Goal: Task Accomplishment & Management: Manage account settings

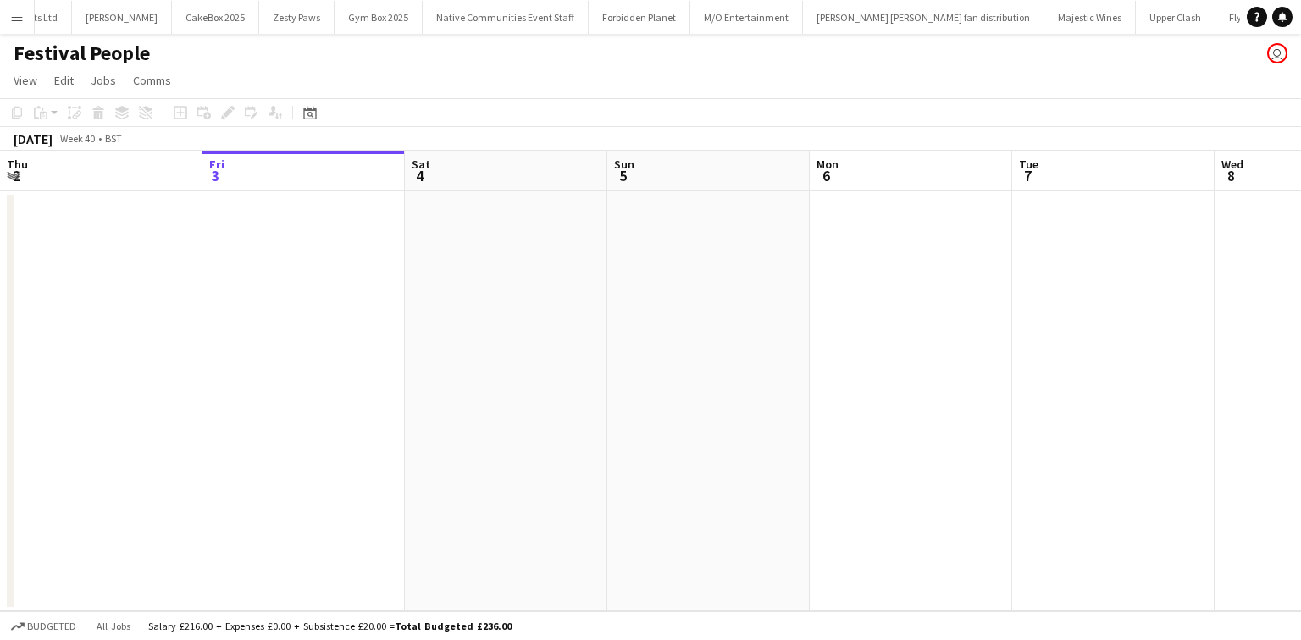
drag, startPoint x: 10, startPoint y: 28, endPoint x: 2, endPoint y: 30, distance: 8.6
click at [7, 28] on button "Menu" at bounding box center [17, 17] width 34 height 34
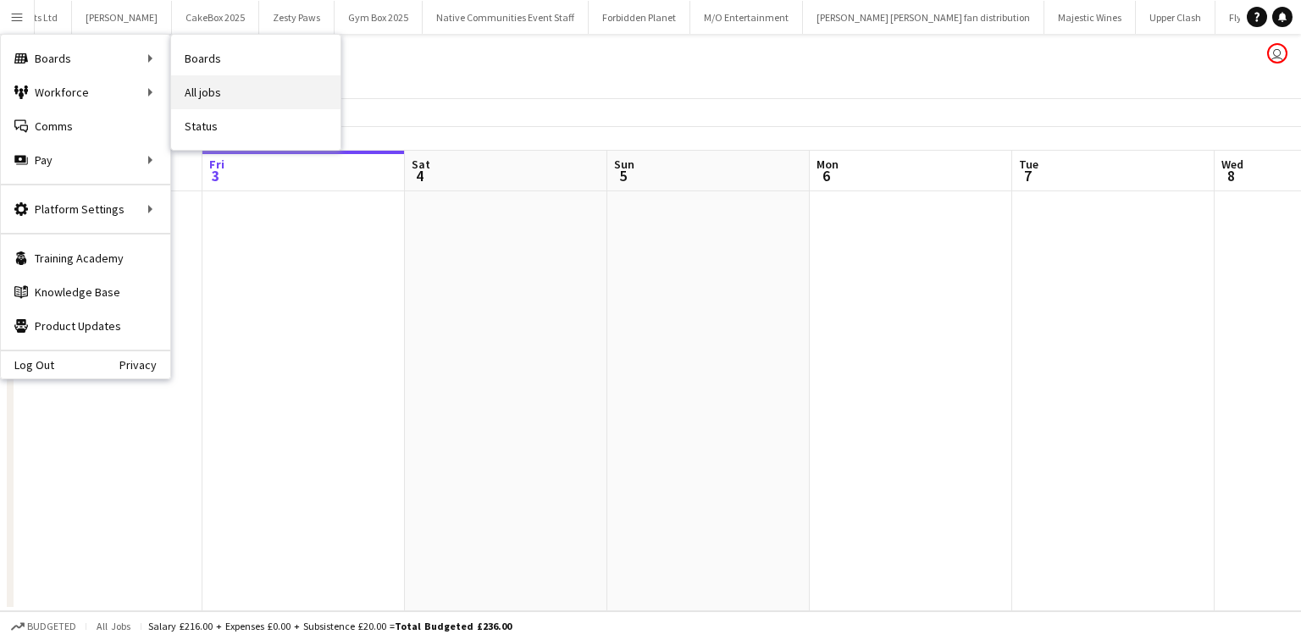
click at [207, 83] on link "All jobs" at bounding box center [255, 92] width 169 height 34
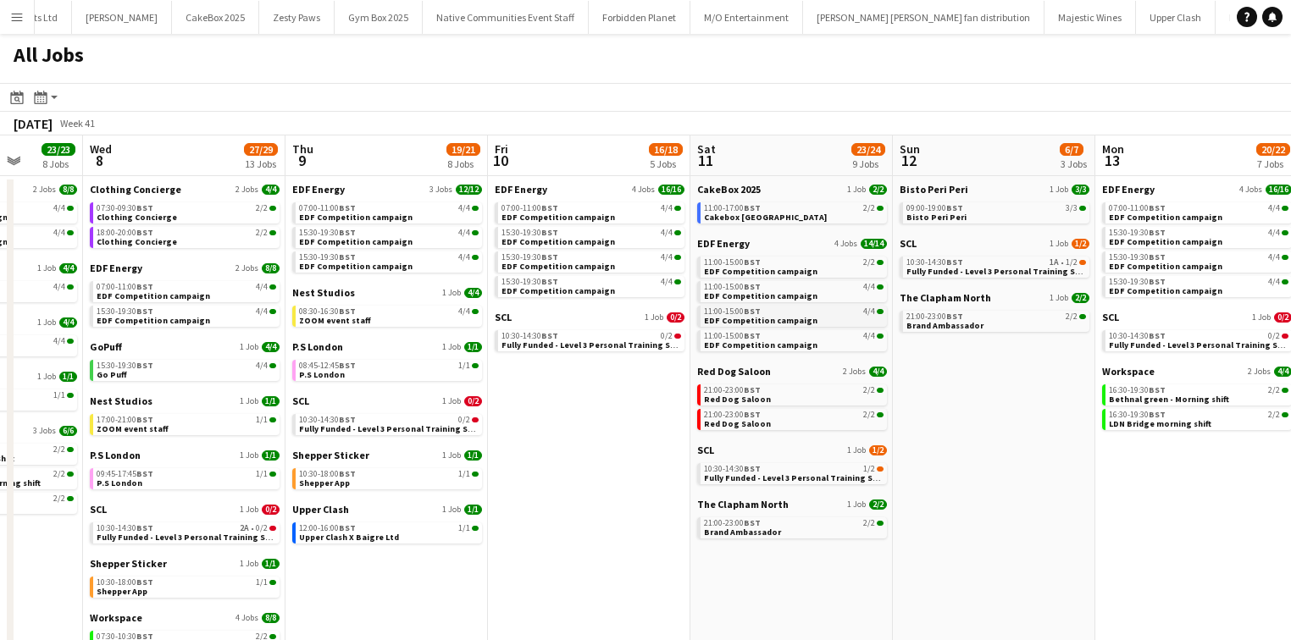
scroll to position [0, 525]
click at [949, 259] on span "BST" at bounding box center [953, 262] width 17 height 11
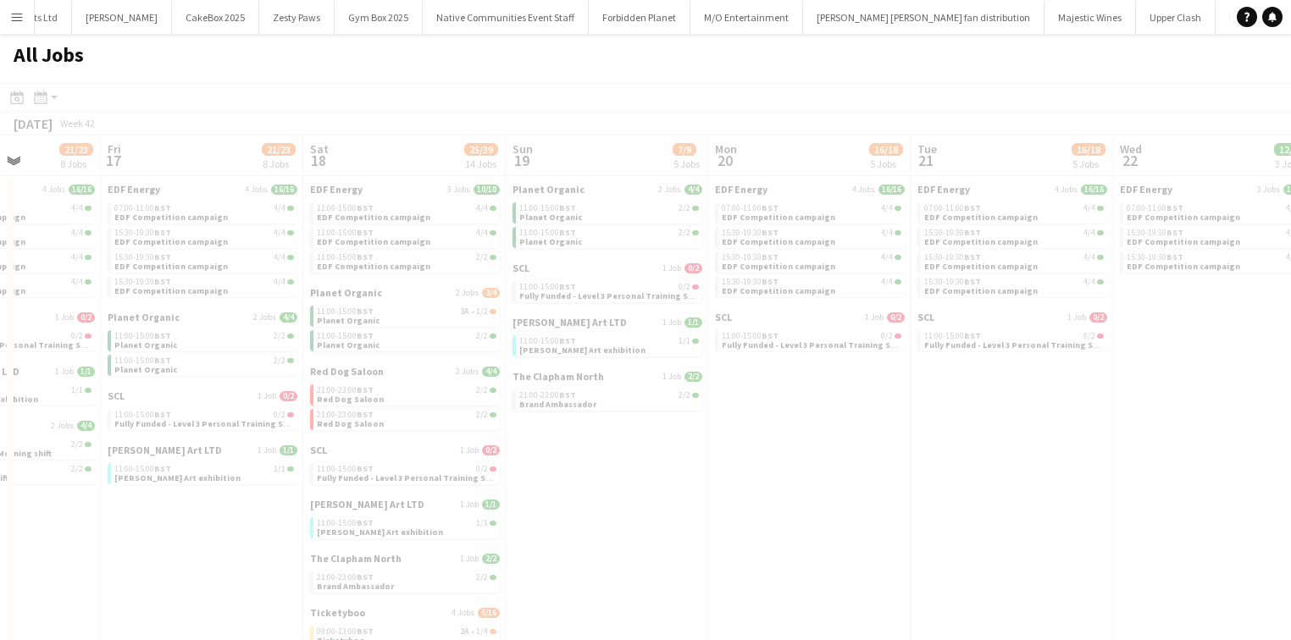
scroll to position [0, 507]
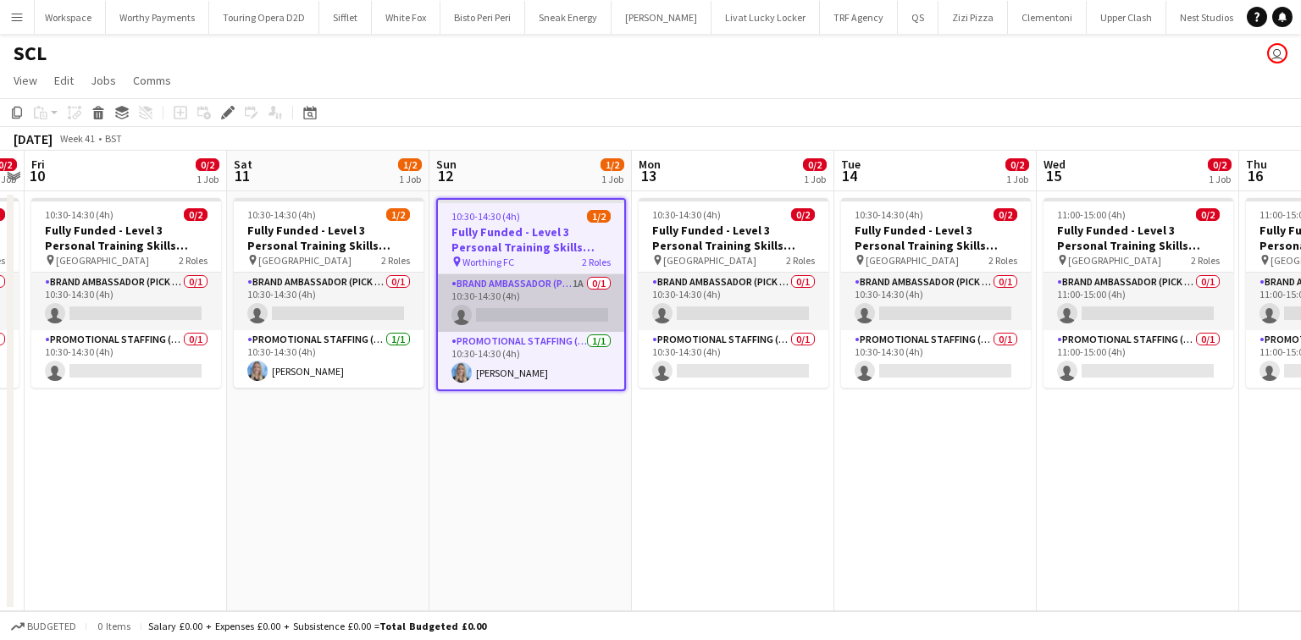
scroll to position [0, 3390]
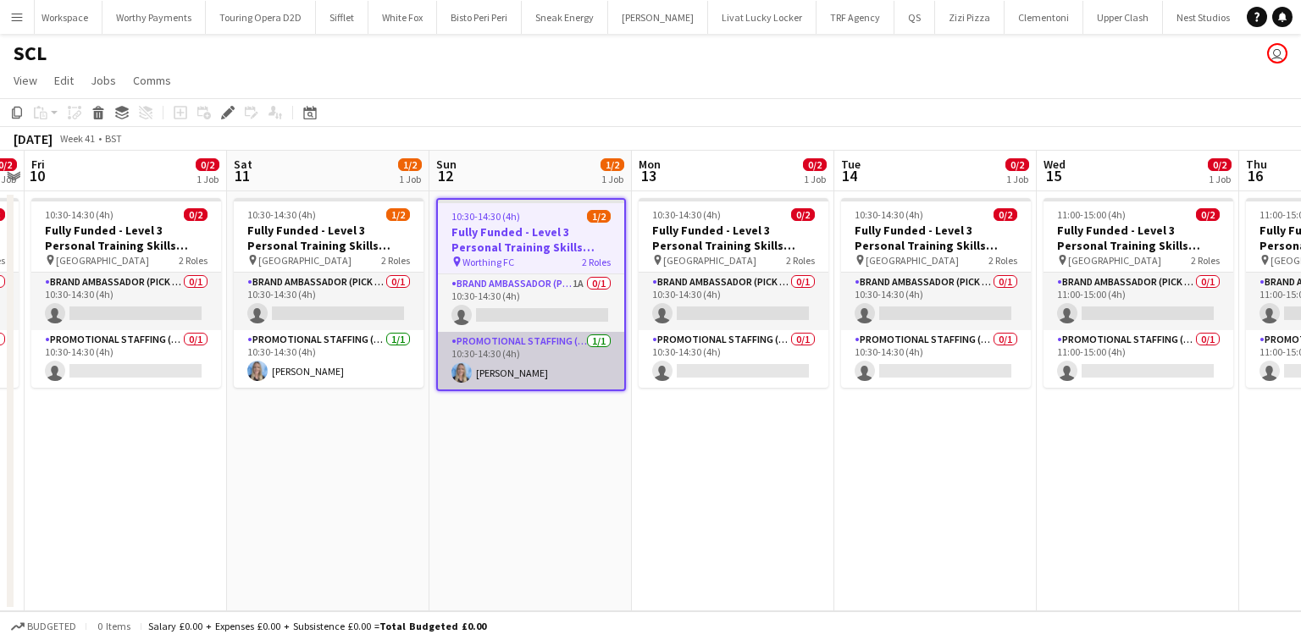
click at [548, 351] on app-card-role "Promotional Staffing (Brand Ambassadors) [DATE] 10:30-14:30 (4h) [PERSON_NAME]" at bounding box center [531, 361] width 186 height 58
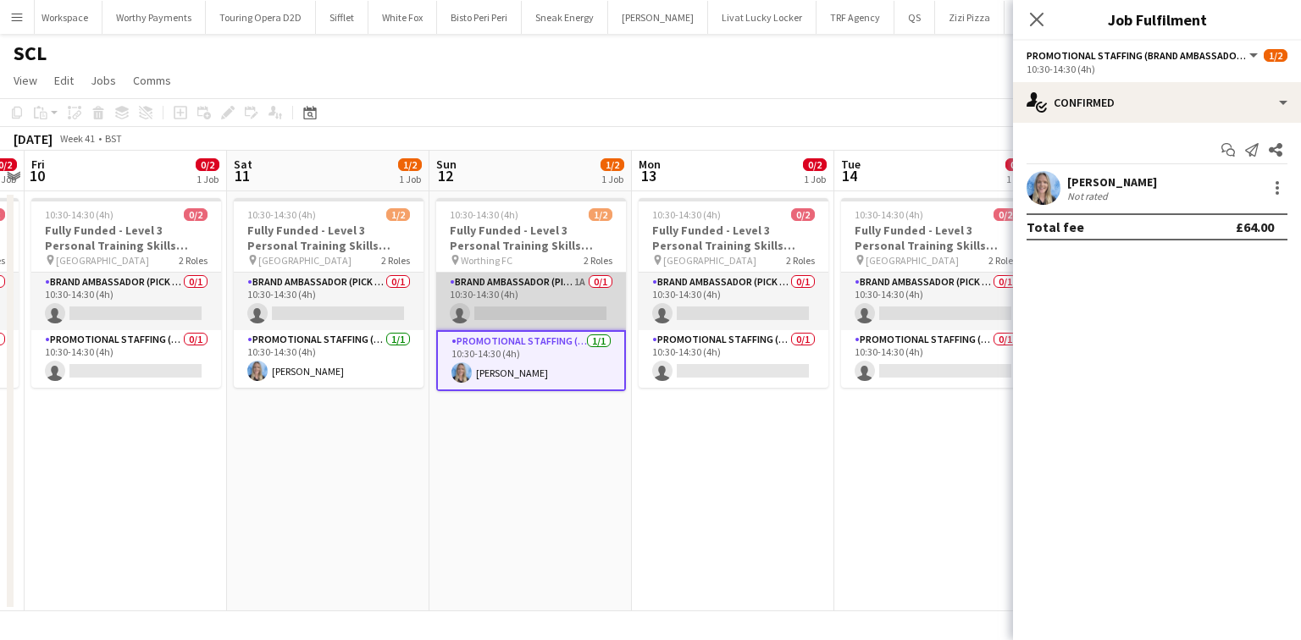
click at [542, 287] on app-card-role "Brand Ambassador (Pick up) 1A 0/1 10:30-14:30 (4h) single-neutral-actions" at bounding box center [531, 302] width 190 height 58
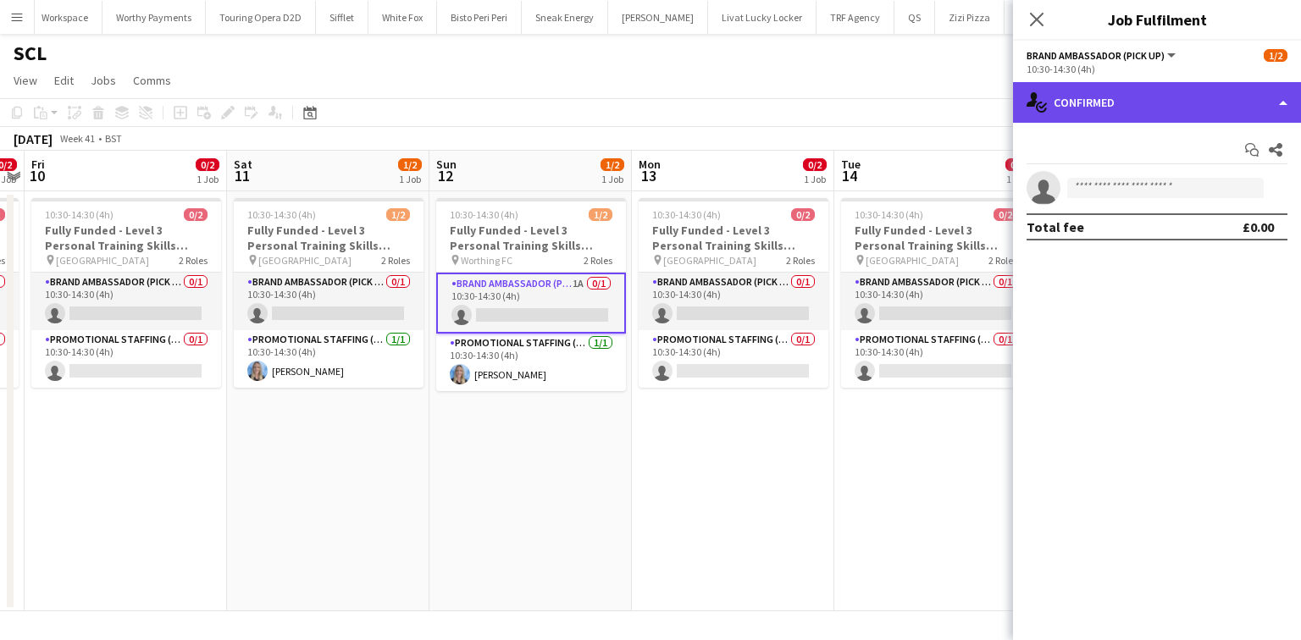
click at [1126, 86] on div "single-neutral-actions-check-2 Confirmed" at bounding box center [1157, 102] width 288 height 41
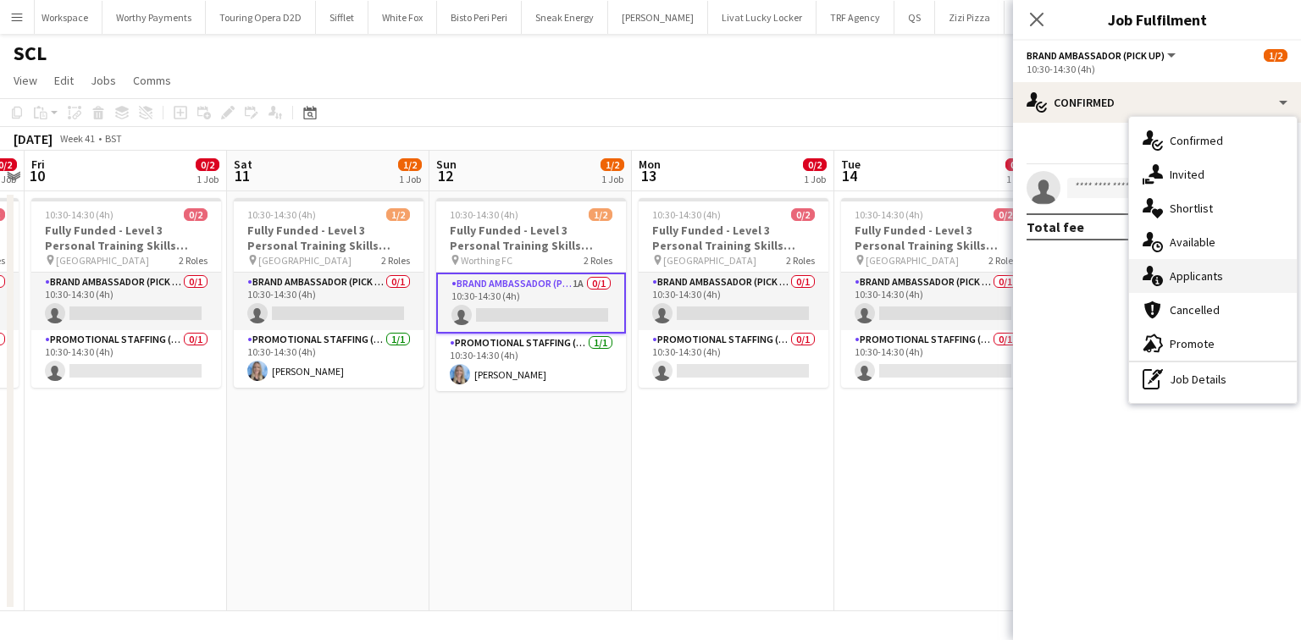
click at [1198, 263] on div "single-neutral-actions-information Applicants" at bounding box center [1213, 276] width 168 height 34
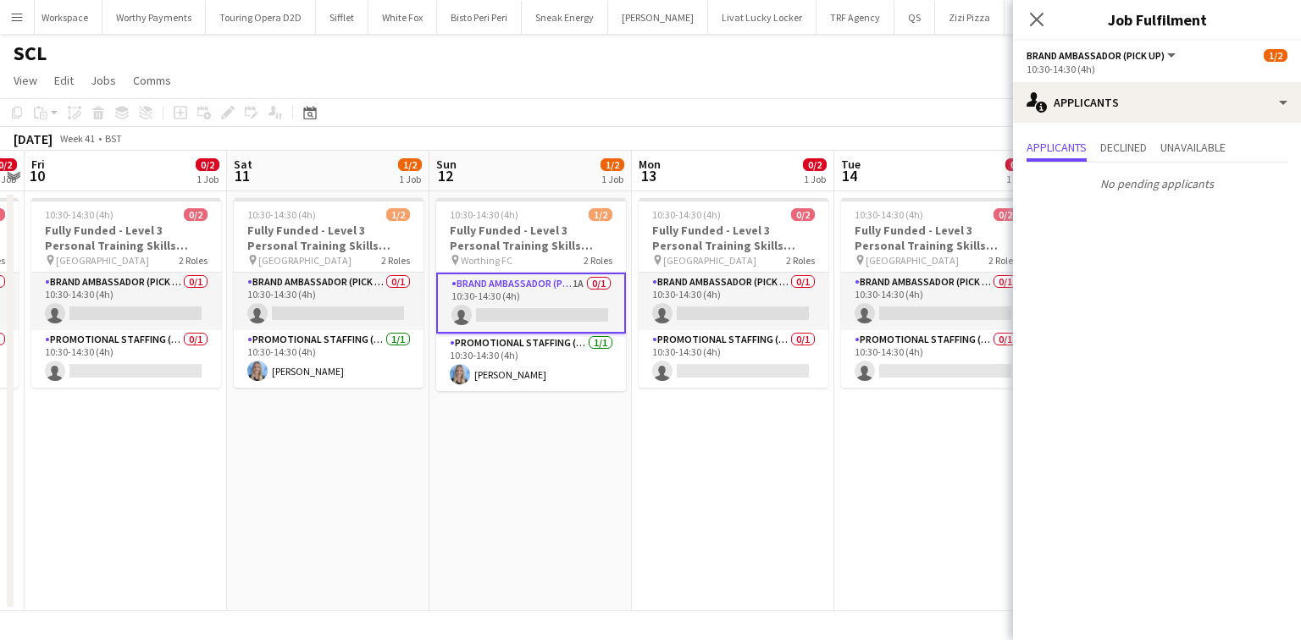
click at [1038, 4] on div "Close pop-in" at bounding box center [1036, 19] width 47 height 39
click at [1038, 14] on icon "Close pop-in" at bounding box center [1036, 19] width 16 height 16
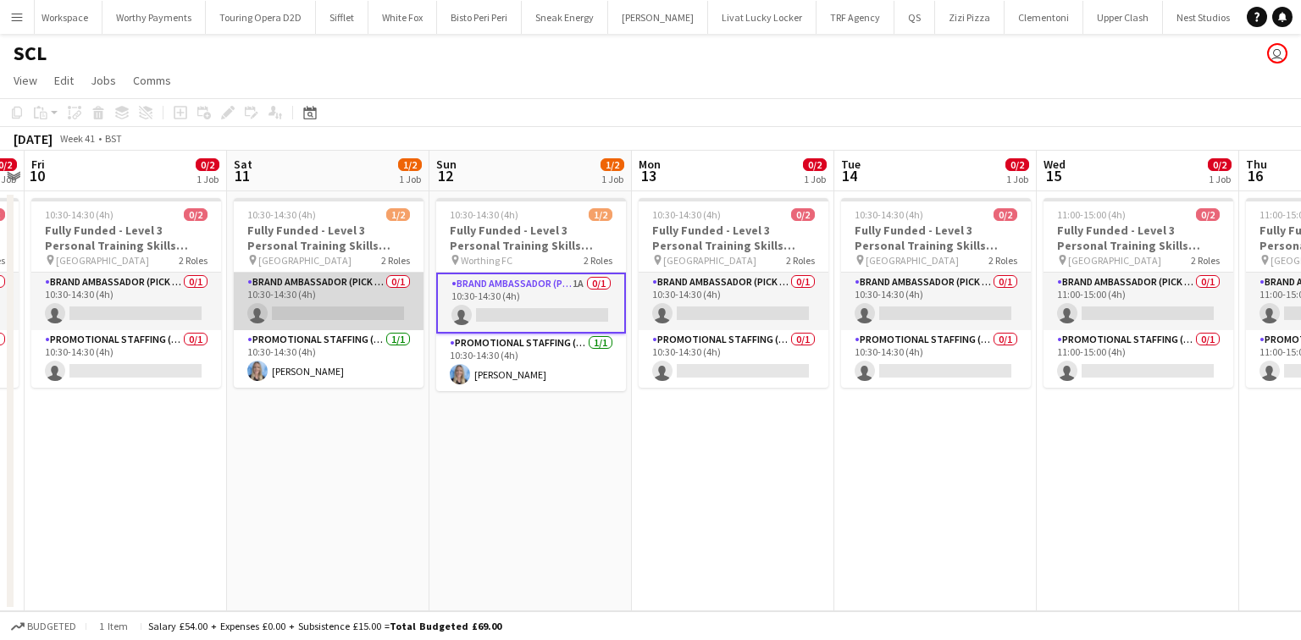
click at [331, 299] on app-card-role "Brand Ambassador (Pick up) 0/1 10:30-14:30 (4h) single-neutral-actions" at bounding box center [329, 302] width 190 height 58
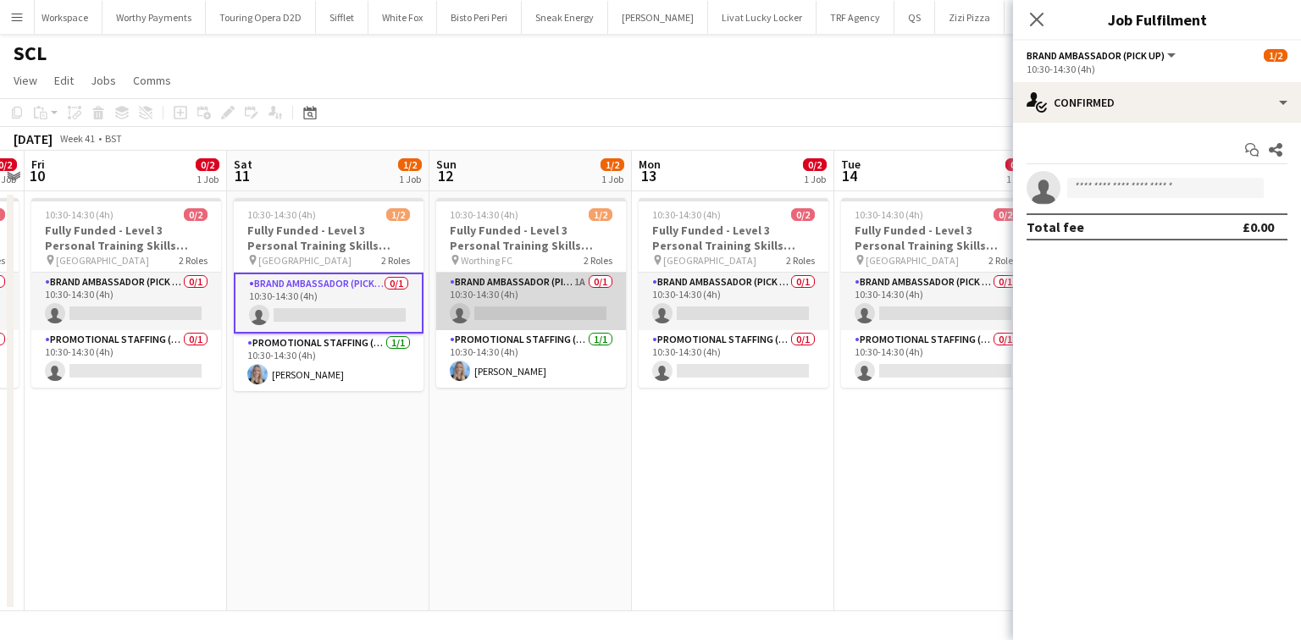
click at [521, 306] on app-card-role "Brand Ambassador (Pick up) 1A 0/1 10:30-14:30 (4h) single-neutral-actions" at bounding box center [531, 302] width 190 height 58
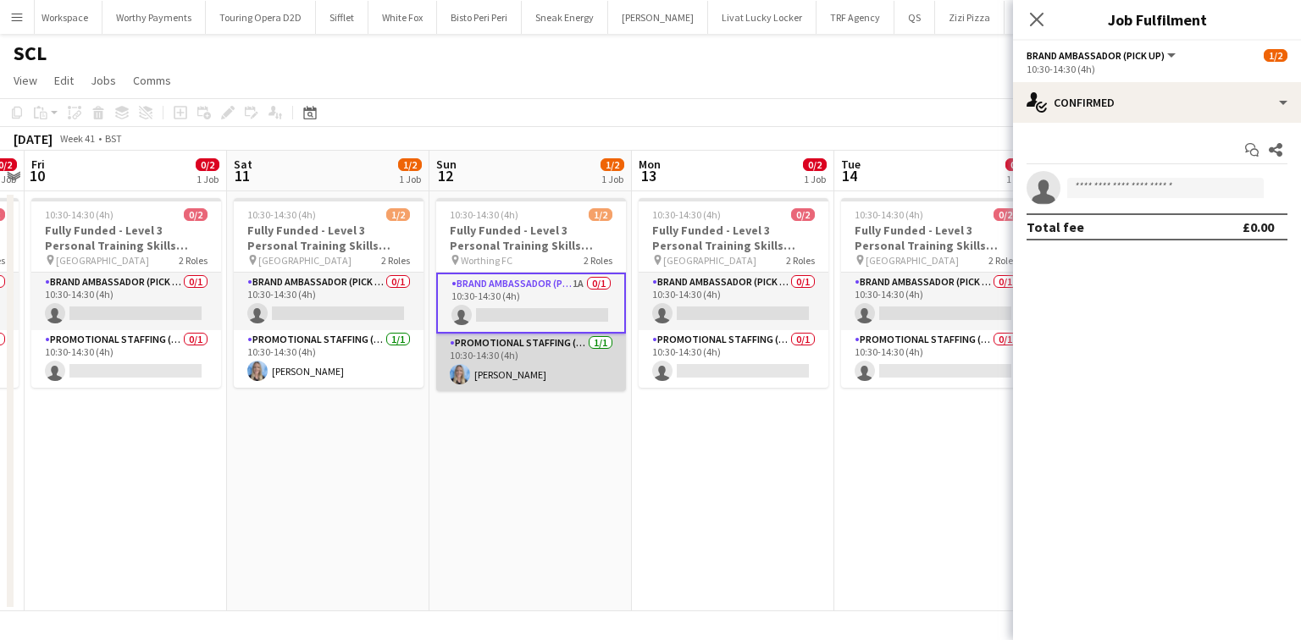
click at [539, 363] on app-card-role "Promotional Staffing (Brand Ambassadors) [DATE] 10:30-14:30 (4h) [PERSON_NAME]" at bounding box center [531, 363] width 190 height 58
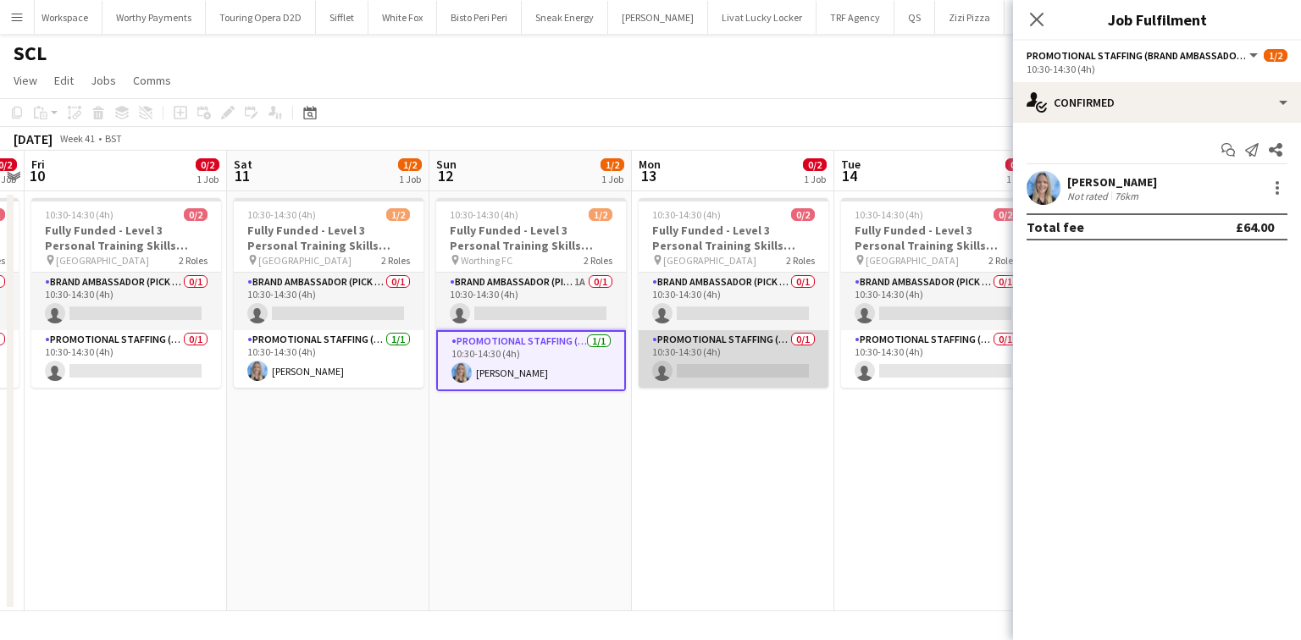
click at [739, 366] on app-card-role "Promotional Staffing (Brand Ambassadors) 0/1 10:30-14:30 (4h) single-neutral-ac…" at bounding box center [734, 359] width 190 height 58
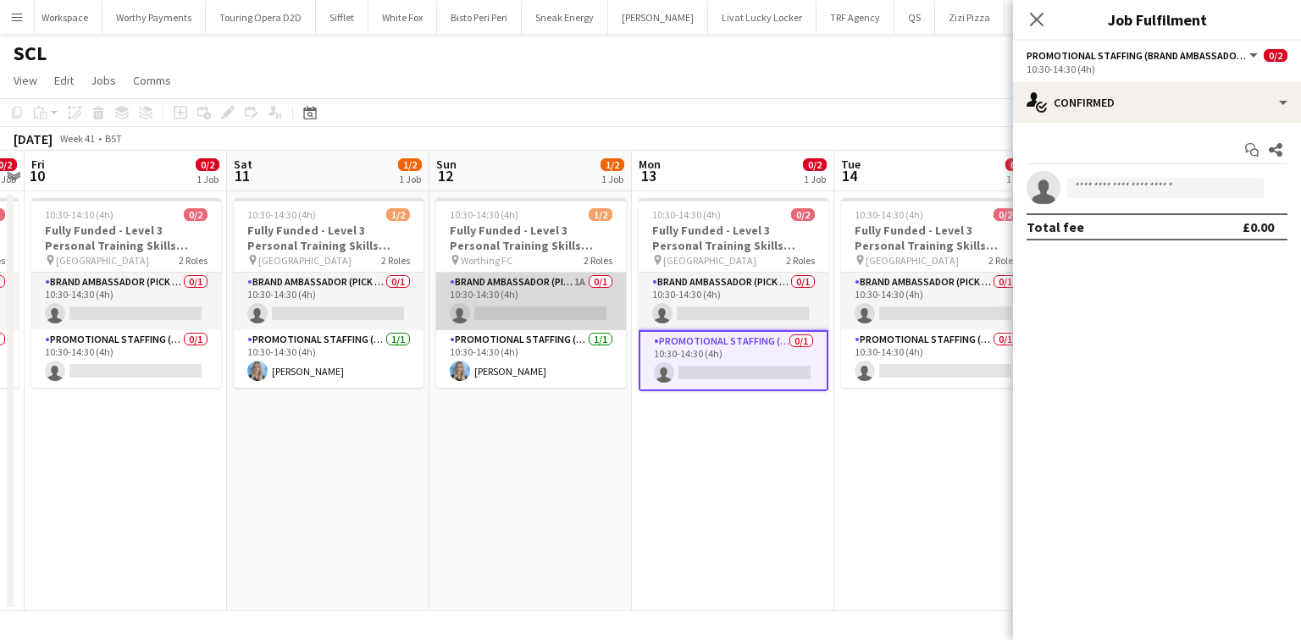
click at [521, 295] on app-card-role "Brand Ambassador (Pick up) 1A 0/1 10:30-14:30 (4h) single-neutral-actions" at bounding box center [531, 302] width 190 height 58
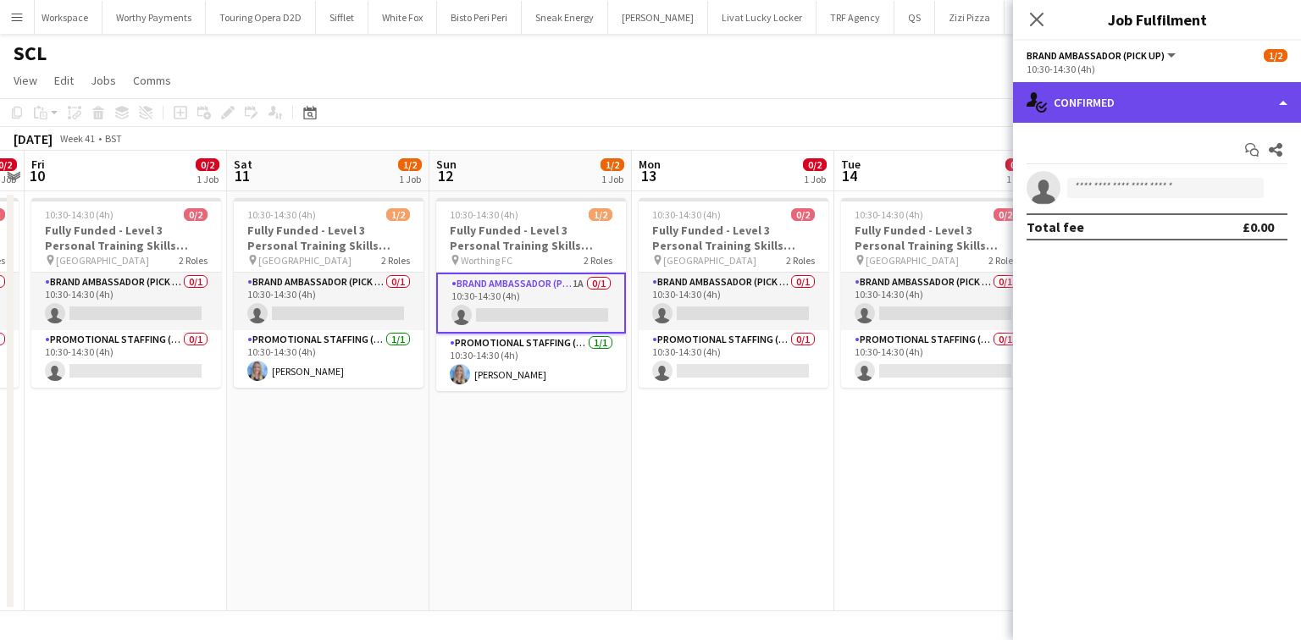
click at [1193, 91] on div "single-neutral-actions-check-2 Confirmed" at bounding box center [1157, 102] width 288 height 41
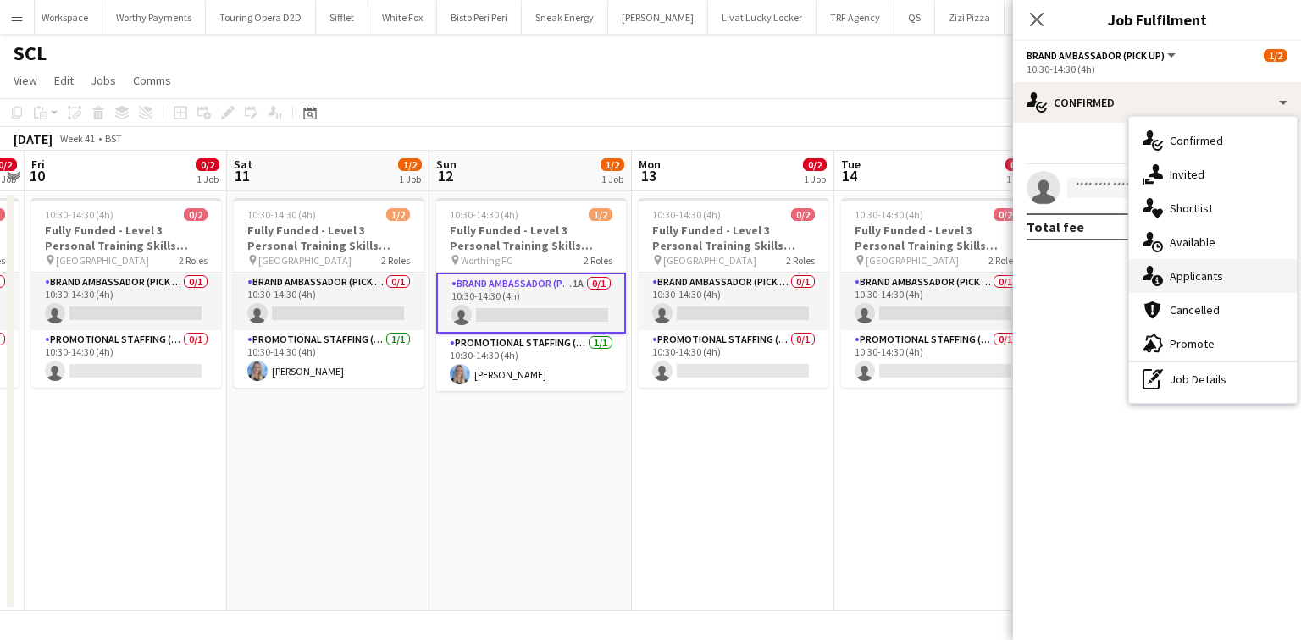
click at [1198, 290] on div "single-neutral-actions-information Applicants" at bounding box center [1213, 276] width 168 height 34
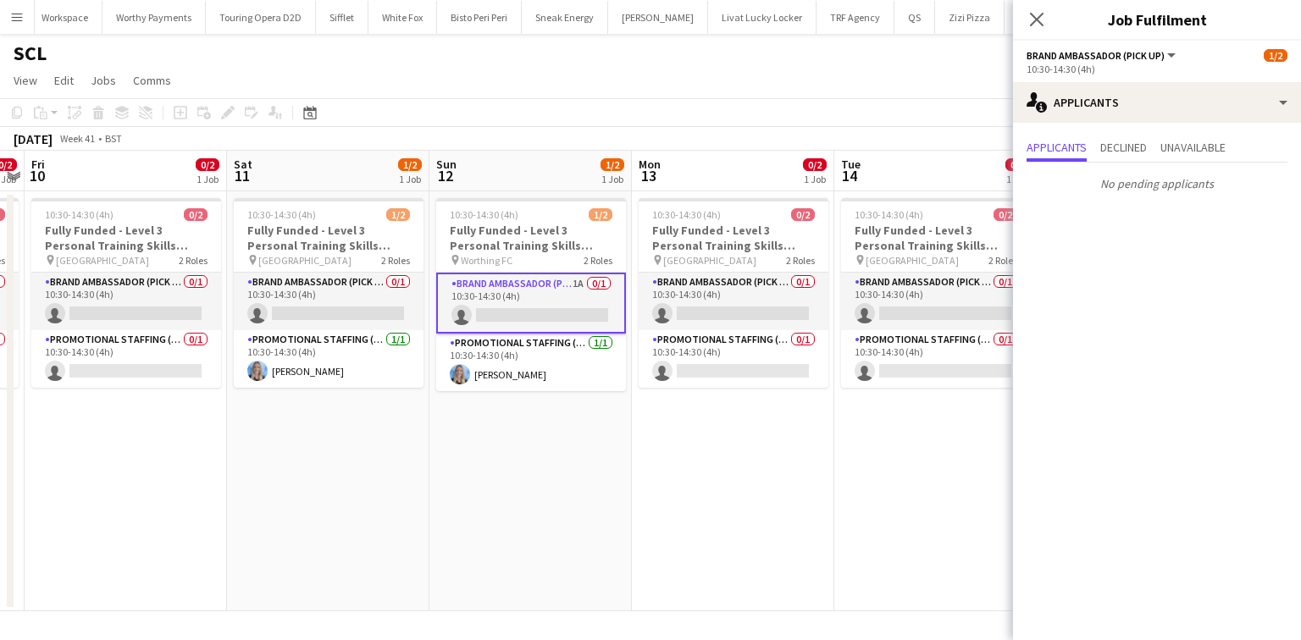
drag, startPoint x: 1039, startPoint y: 22, endPoint x: 1184, endPoint y: 344, distance: 352.9
click at [1041, 30] on app-icon "Close pop-in" at bounding box center [1037, 19] width 20 height 20
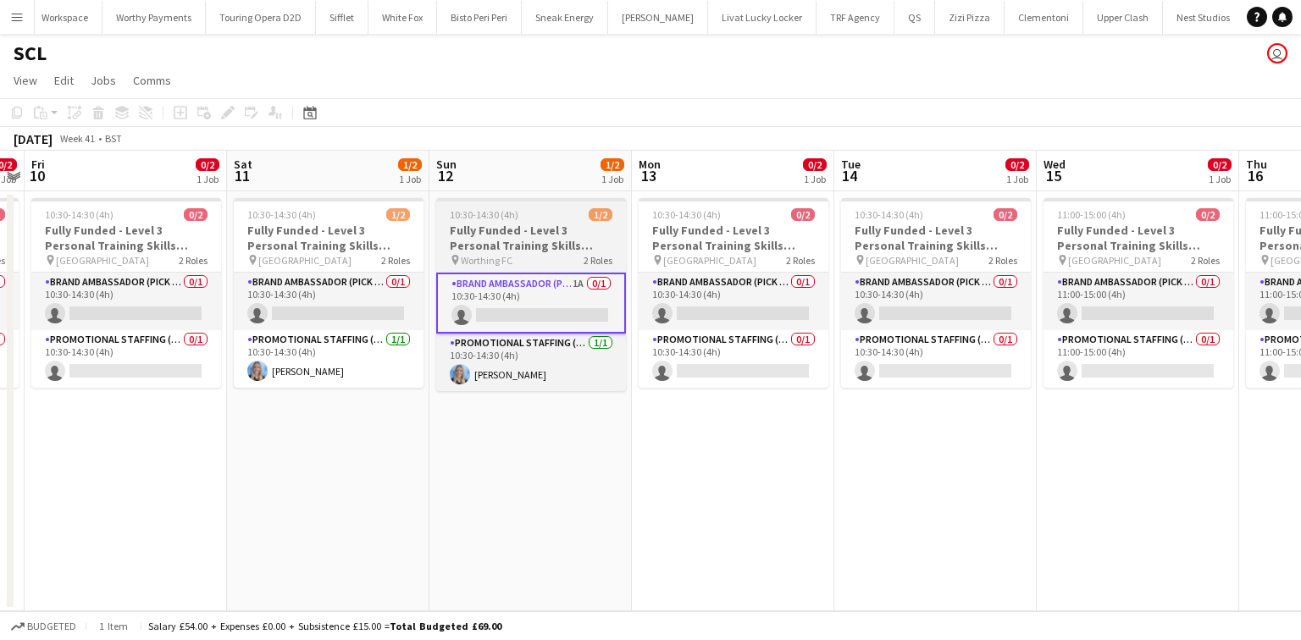
click at [576, 247] on h3 "Fully Funded - Level 3 Personal Training Skills Bootcamp" at bounding box center [531, 238] width 190 height 30
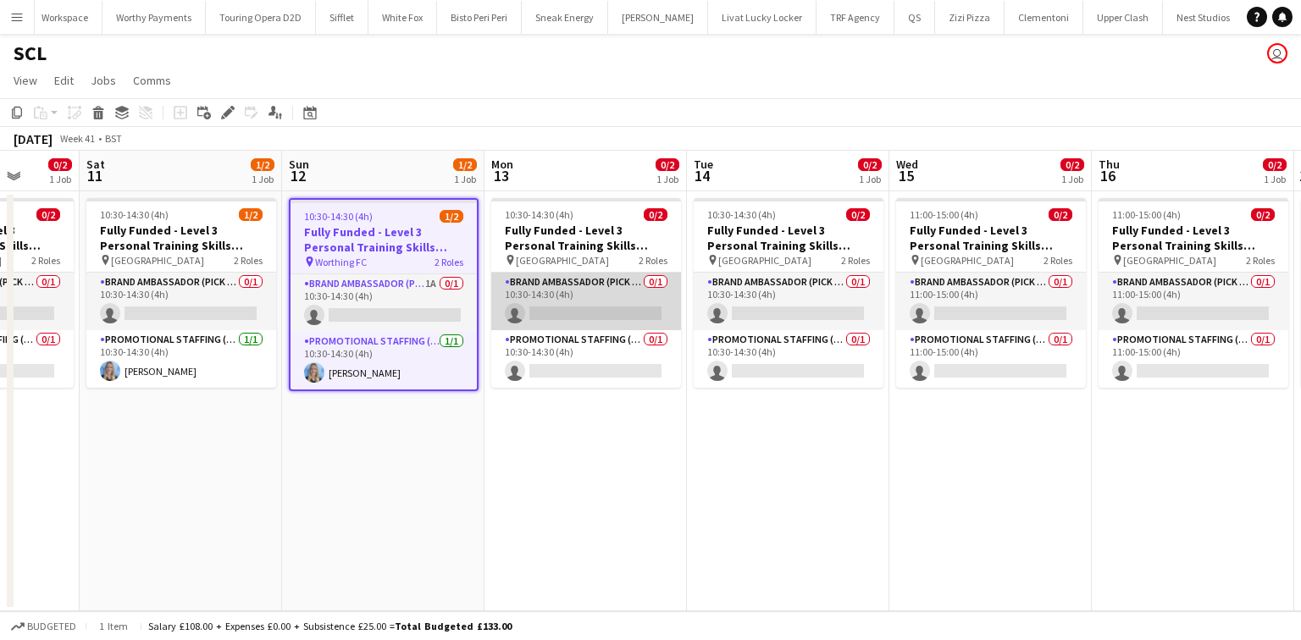
scroll to position [0, 486]
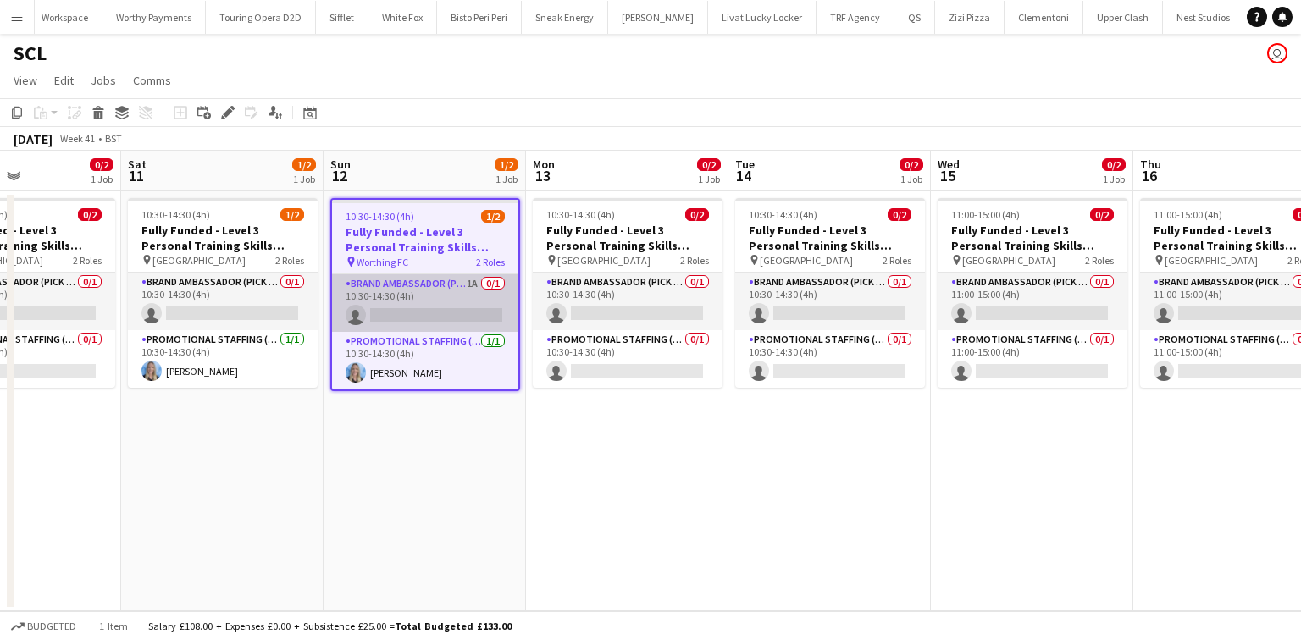
click at [362, 285] on app-card-role "Brand Ambassador (Pick up) 1A 0/1 10:30-14:30 (4h) single-neutral-actions" at bounding box center [425, 303] width 186 height 58
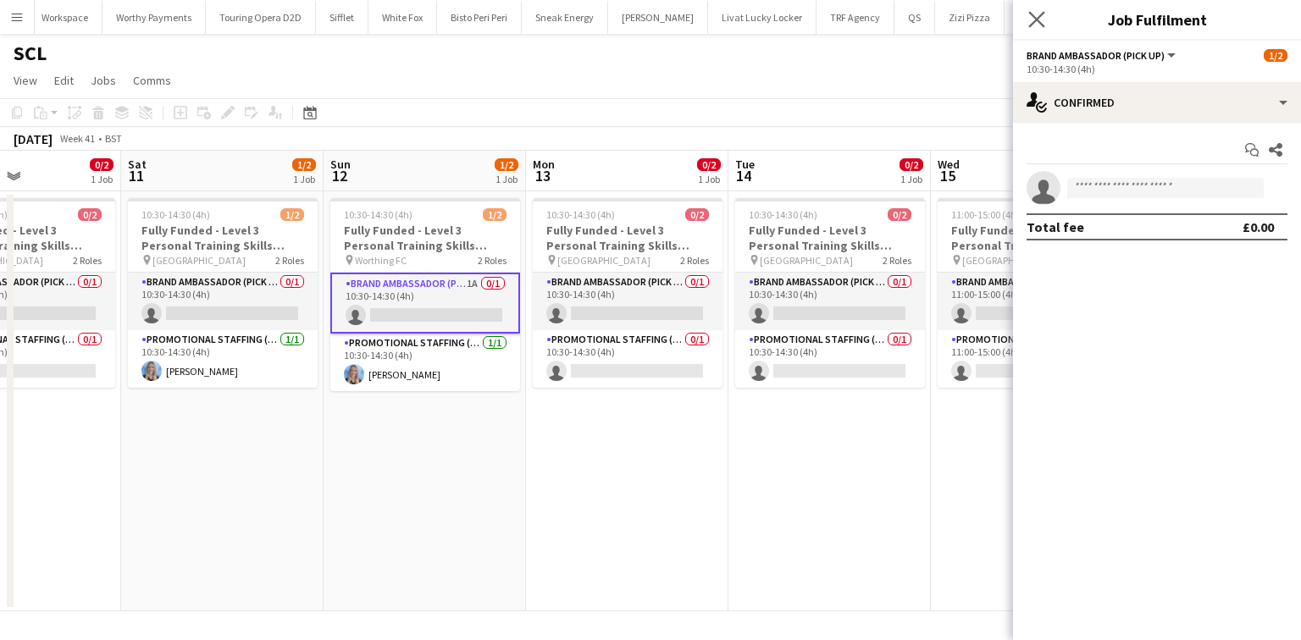
click at [1026, 22] on app-icon "Close pop-in" at bounding box center [1037, 20] width 25 height 25
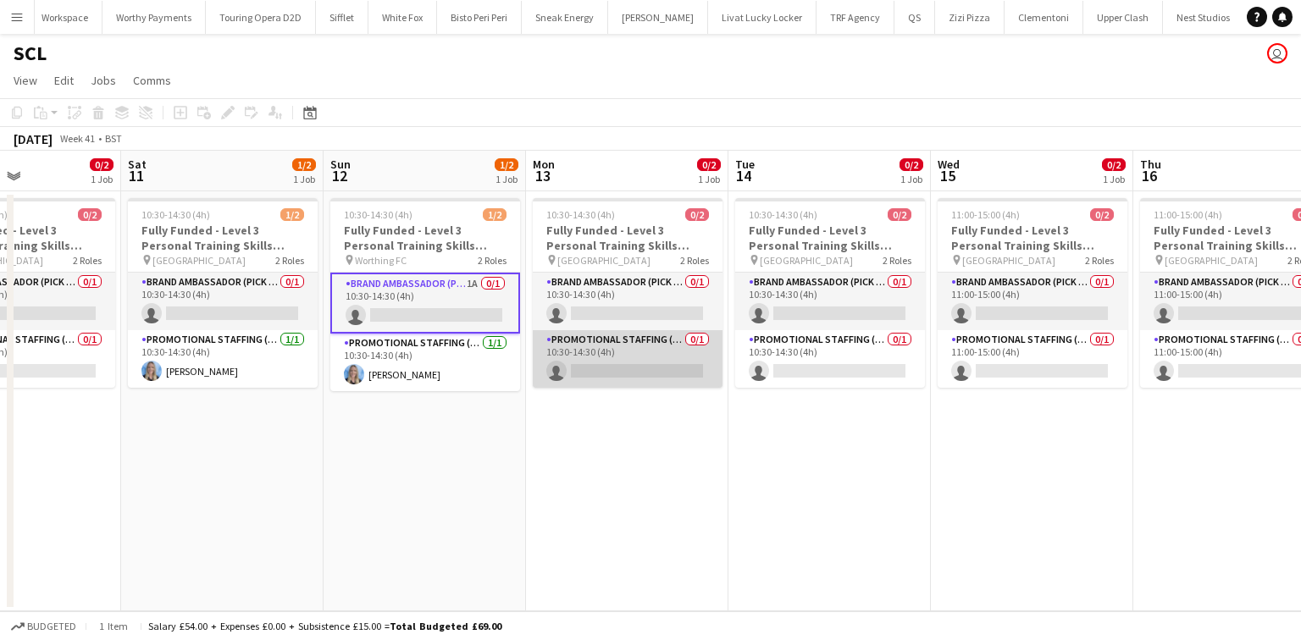
click at [667, 365] on app-card-role "Promotional Staffing (Brand Ambassadors) 0/1 10:30-14:30 (4h) single-neutral-ac…" at bounding box center [628, 359] width 190 height 58
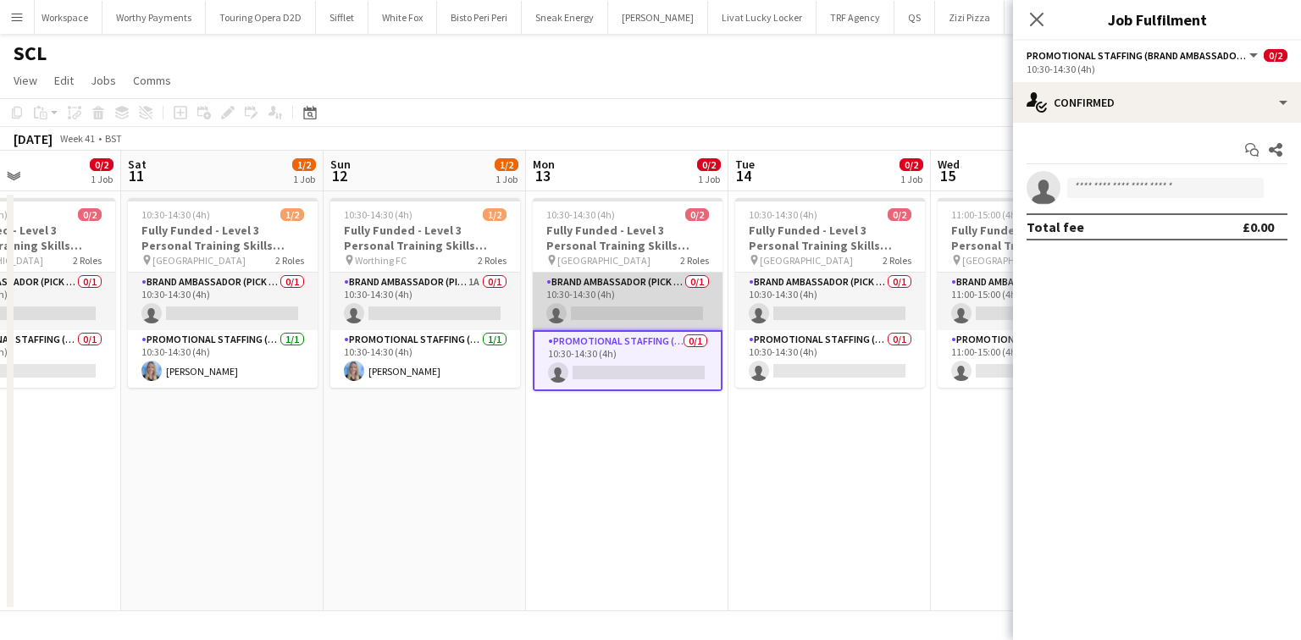
click at [671, 307] on app-card-role "Brand Ambassador (Pick up) 0/1 10:30-14:30 (4h) single-neutral-actions" at bounding box center [628, 302] width 190 height 58
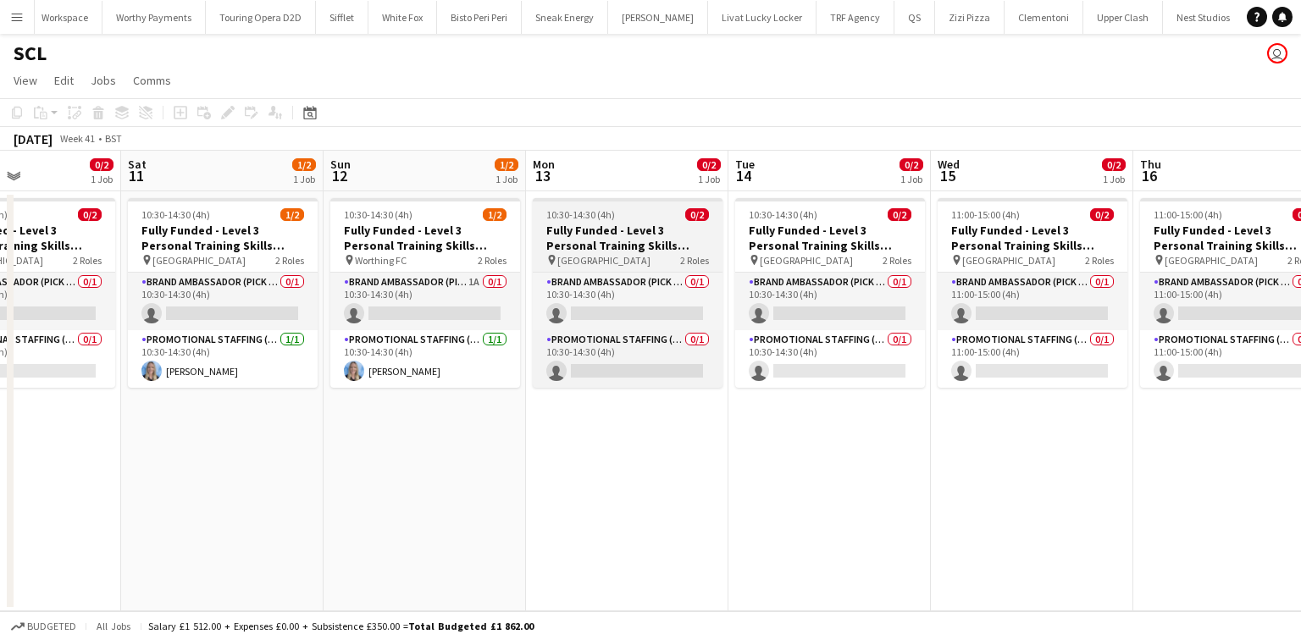
click at [617, 224] on h3 "Fully Funded - Level 3 Personal Training Skills Bootcamp" at bounding box center [628, 238] width 190 height 30
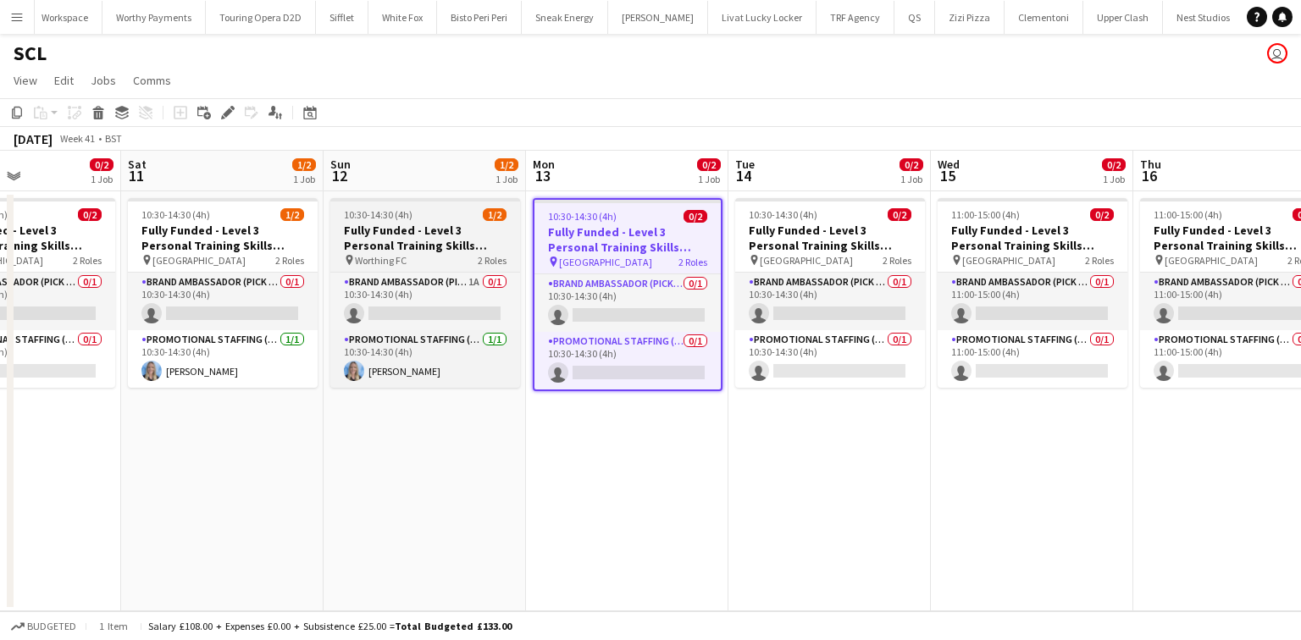
click at [401, 219] on span "10:30-14:30 (4h)" at bounding box center [378, 214] width 69 height 13
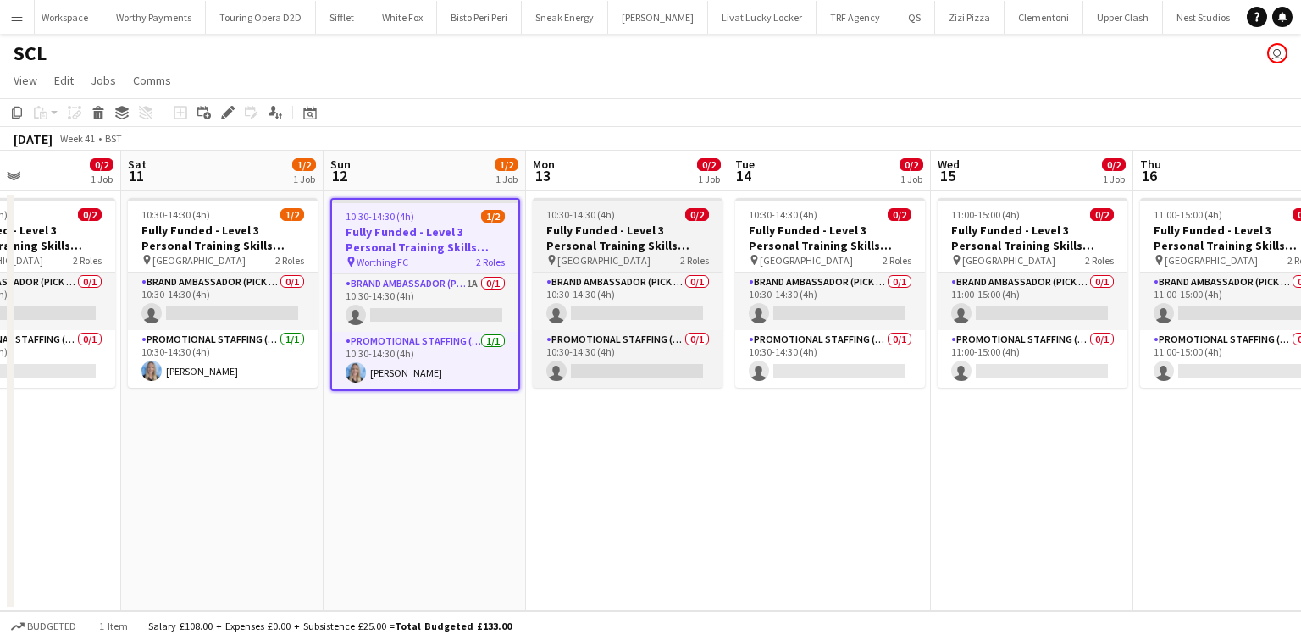
click at [538, 216] on div "10:30-14:30 (4h) 0/2" at bounding box center [628, 214] width 190 height 13
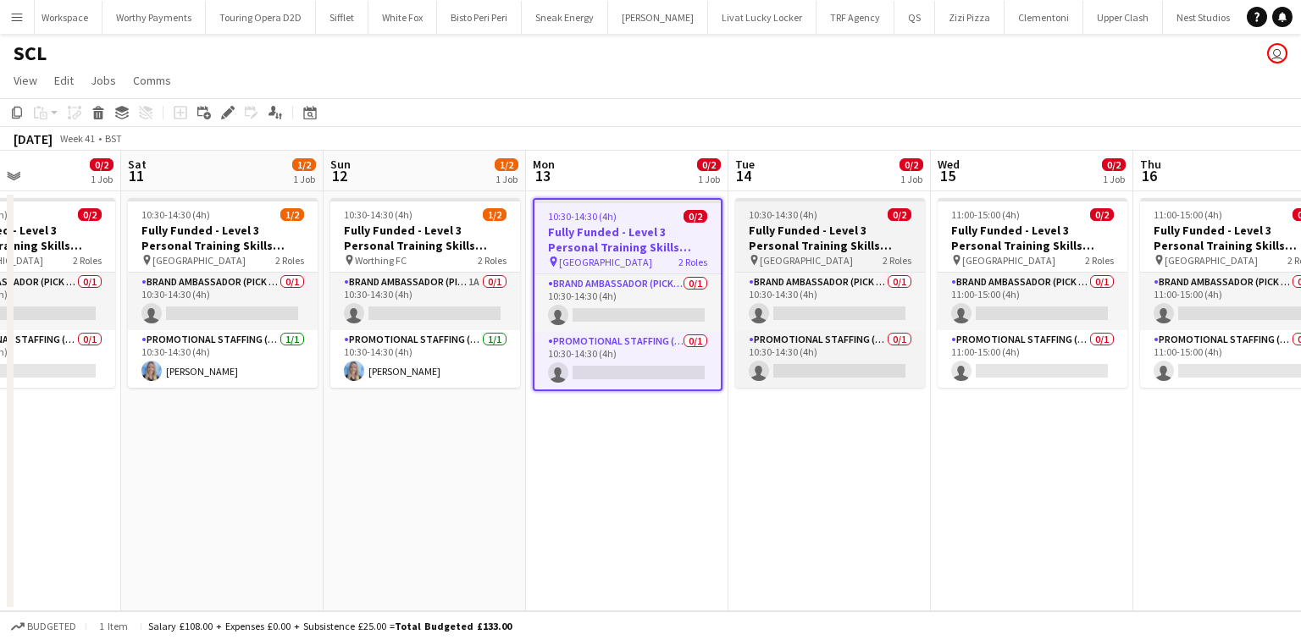
click at [763, 213] on span "10:30-14:30 (4h)" at bounding box center [783, 214] width 69 height 13
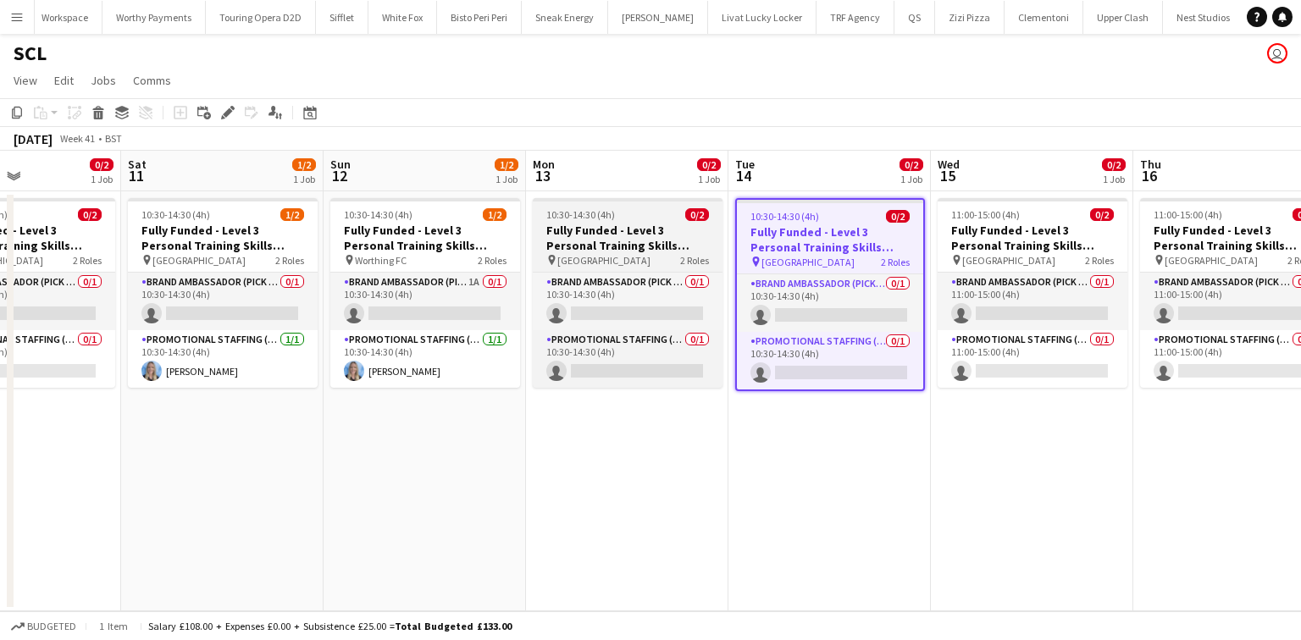
click at [614, 222] on app-job-card "10:30-14:30 (4h) 0/2 Fully Funded - Level 3 Personal Training Skills Bootcamp p…" at bounding box center [628, 293] width 190 height 190
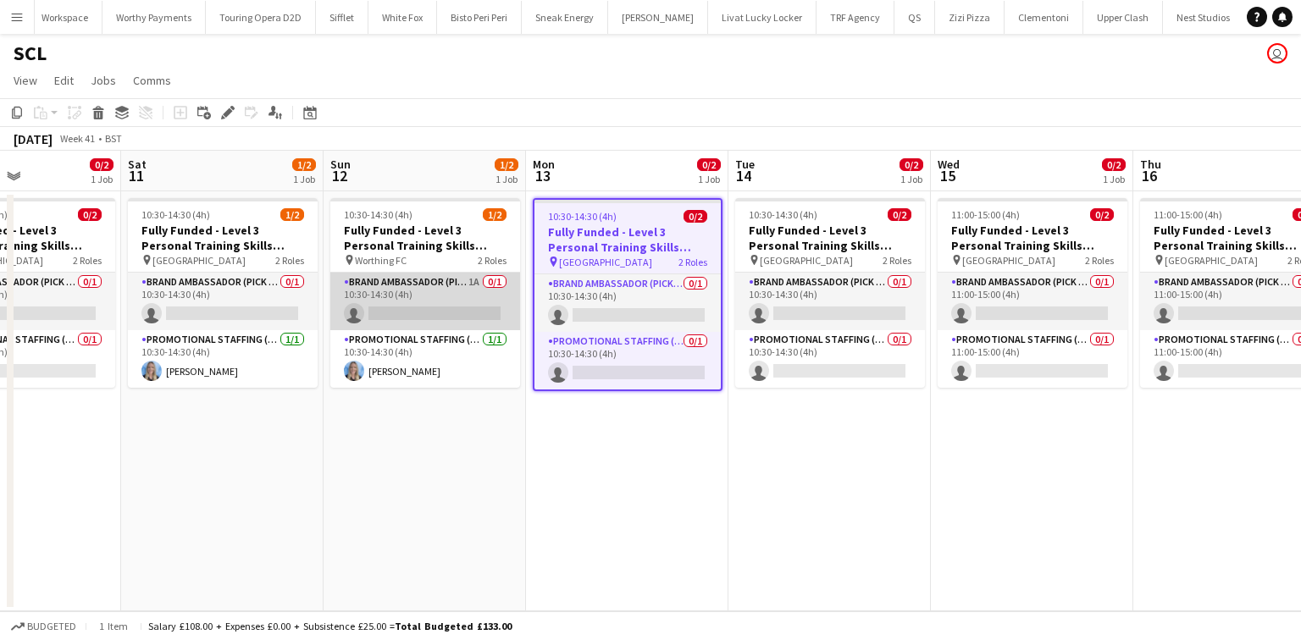
click at [379, 287] on app-card-role "Brand Ambassador (Pick up) 1A 0/1 10:30-14:30 (4h) single-neutral-actions" at bounding box center [425, 302] width 190 height 58
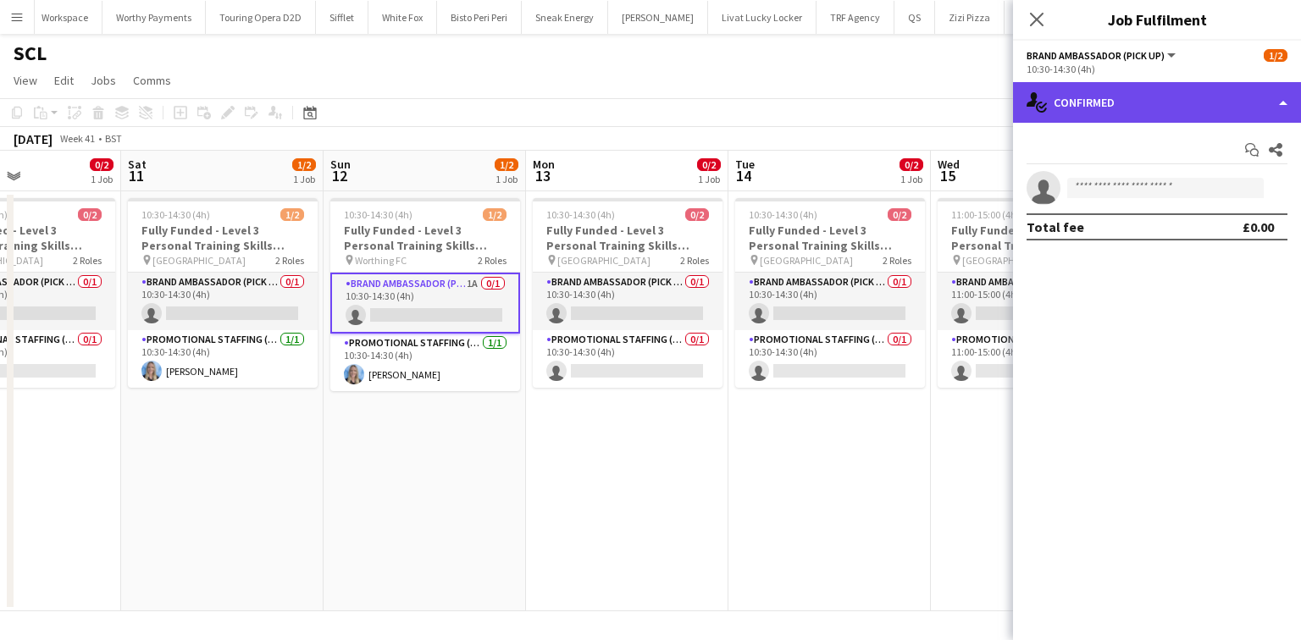
click at [1165, 107] on div "single-neutral-actions-check-2 Confirmed" at bounding box center [1157, 102] width 288 height 41
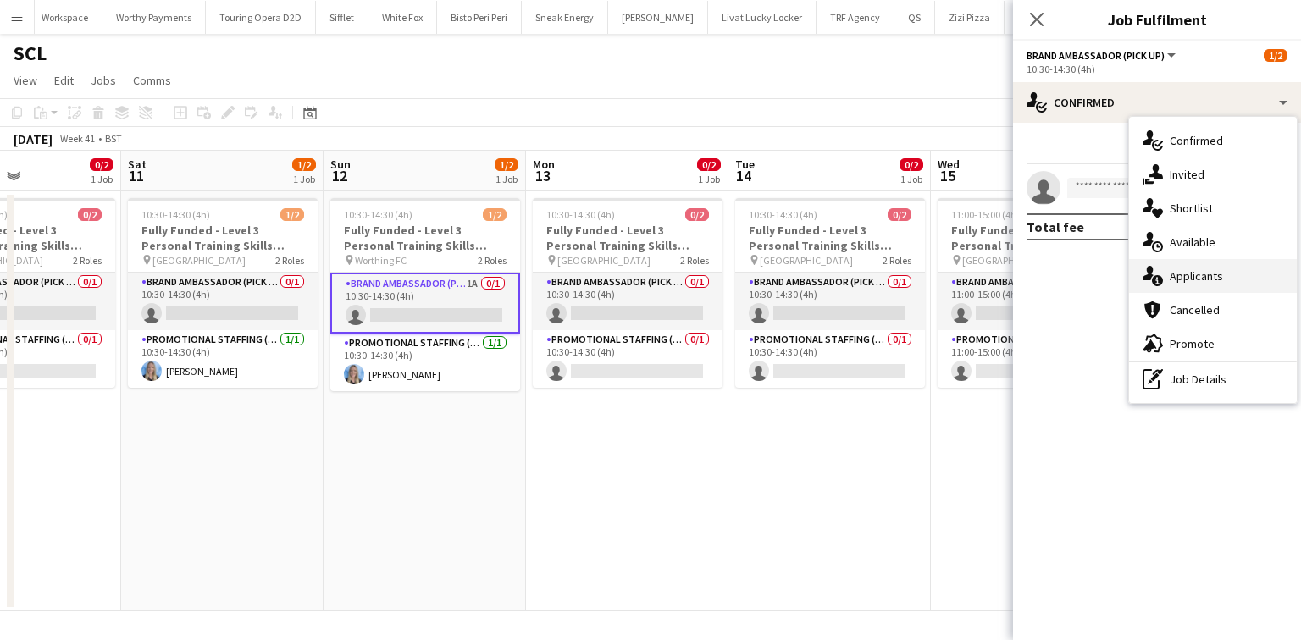
click at [1189, 265] on div "single-neutral-actions-information Applicants" at bounding box center [1213, 276] width 168 height 34
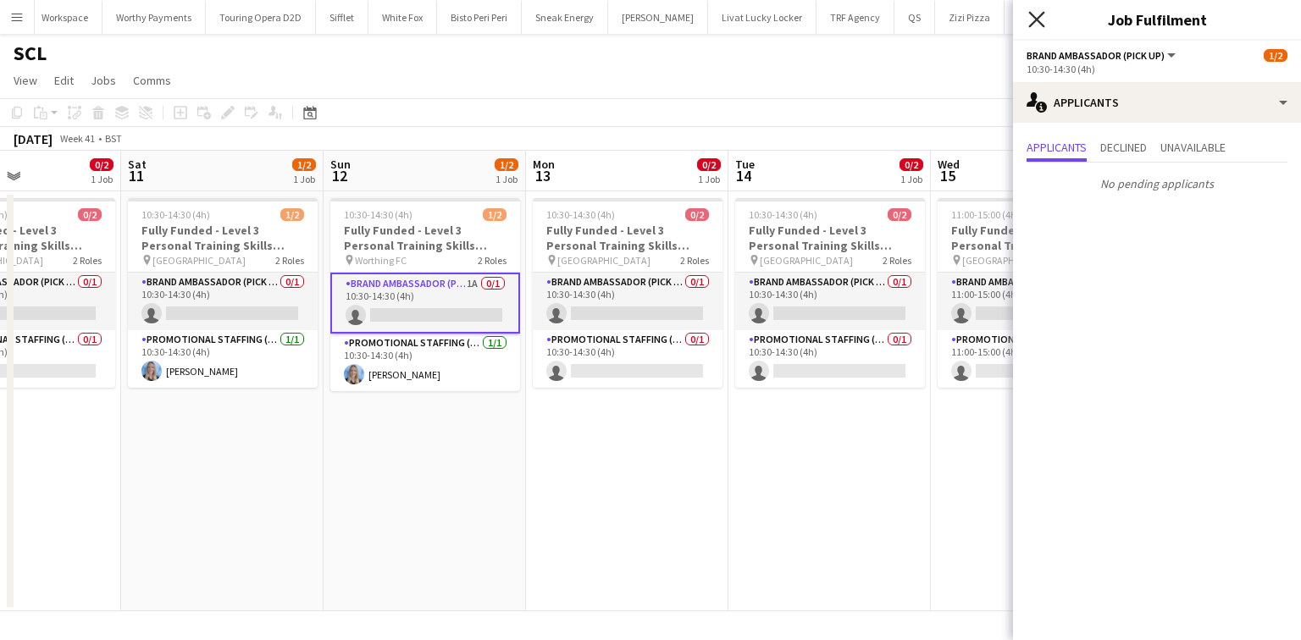
drag, startPoint x: 1041, startPoint y: 18, endPoint x: 974, endPoint y: 62, distance: 80.1
click at [1032, 22] on icon "Close pop-in" at bounding box center [1036, 19] width 16 height 16
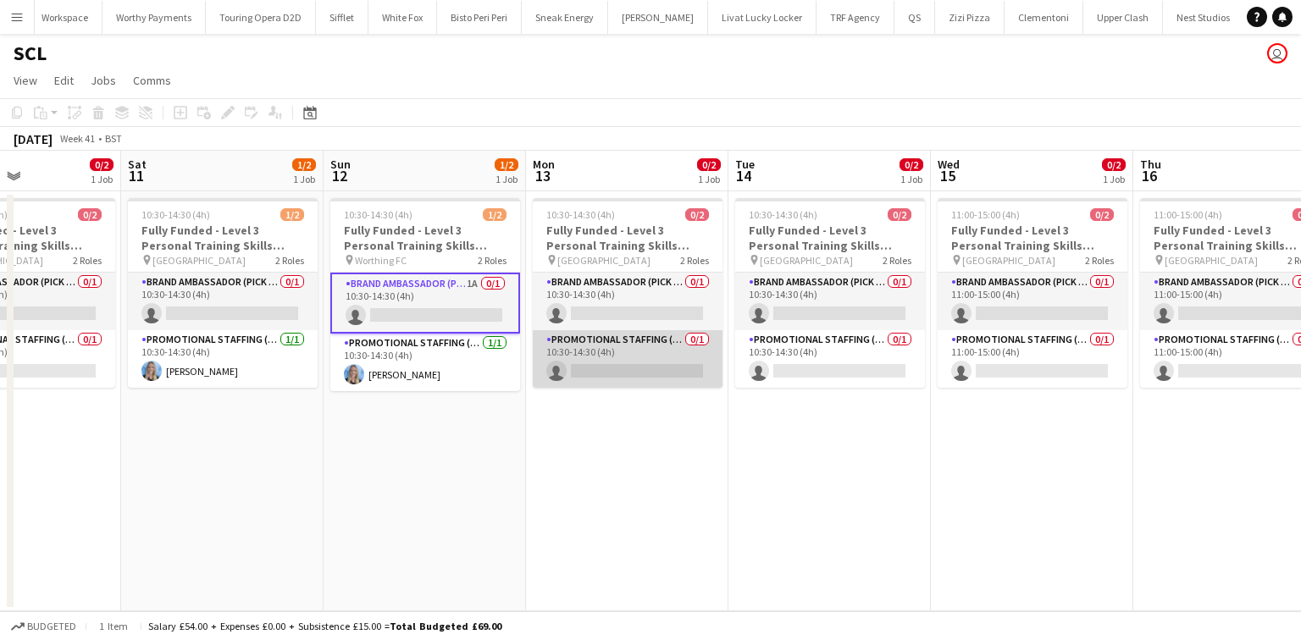
click at [661, 360] on app-card-role "Promotional Staffing (Brand Ambassadors) 0/1 10:30-14:30 (4h) single-neutral-ac…" at bounding box center [628, 359] width 190 height 58
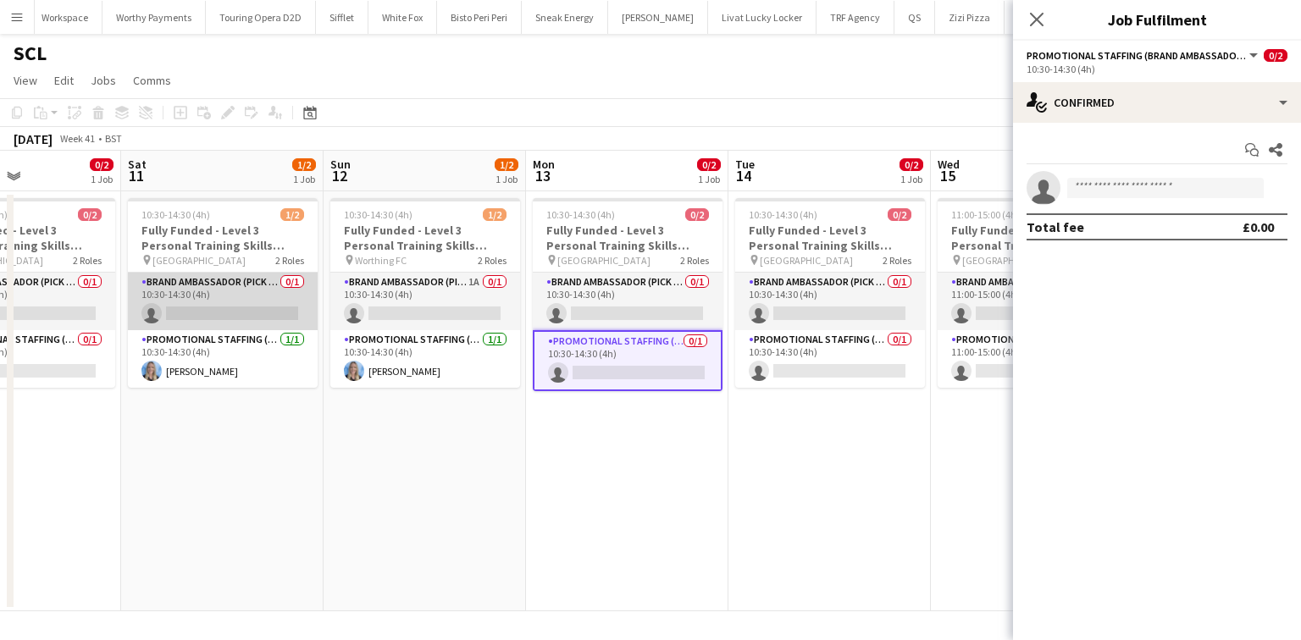
click at [199, 288] on app-card-role "Brand Ambassador (Pick up) 0/1 10:30-14:30 (4h) single-neutral-actions" at bounding box center [223, 302] width 190 height 58
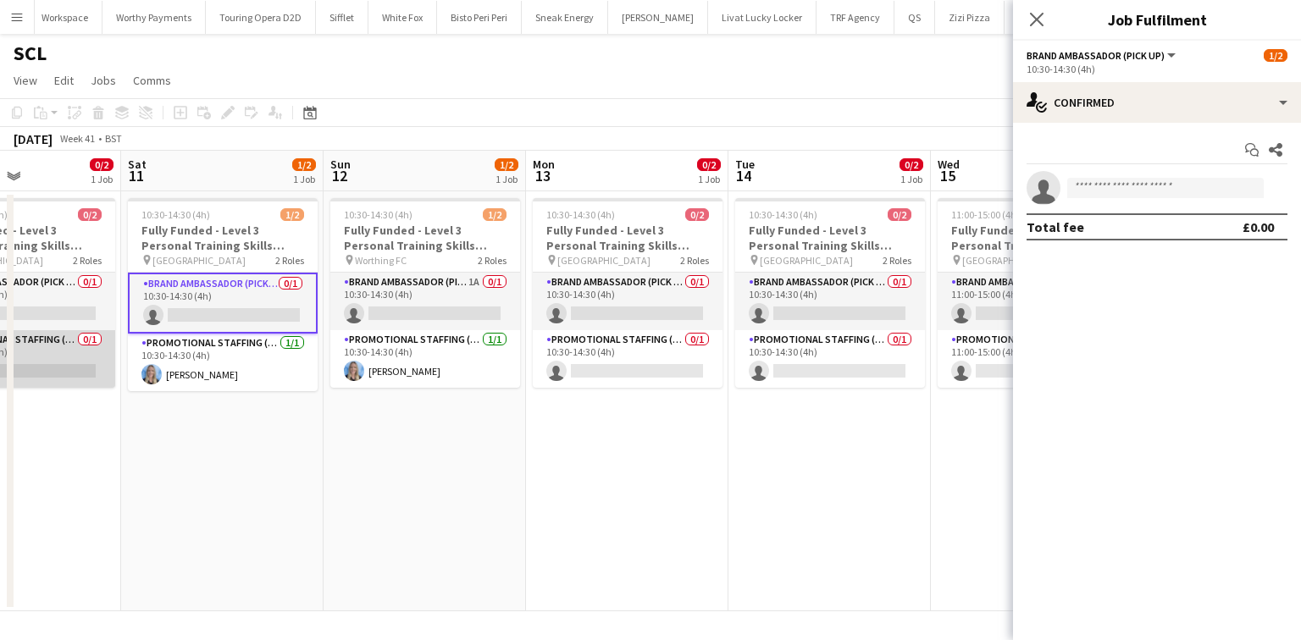
click at [94, 368] on app-card-role "Promotional Staffing (Brand Ambassadors) 0/1 10:30-14:30 (4h) single-neutral-ac…" at bounding box center [20, 359] width 190 height 58
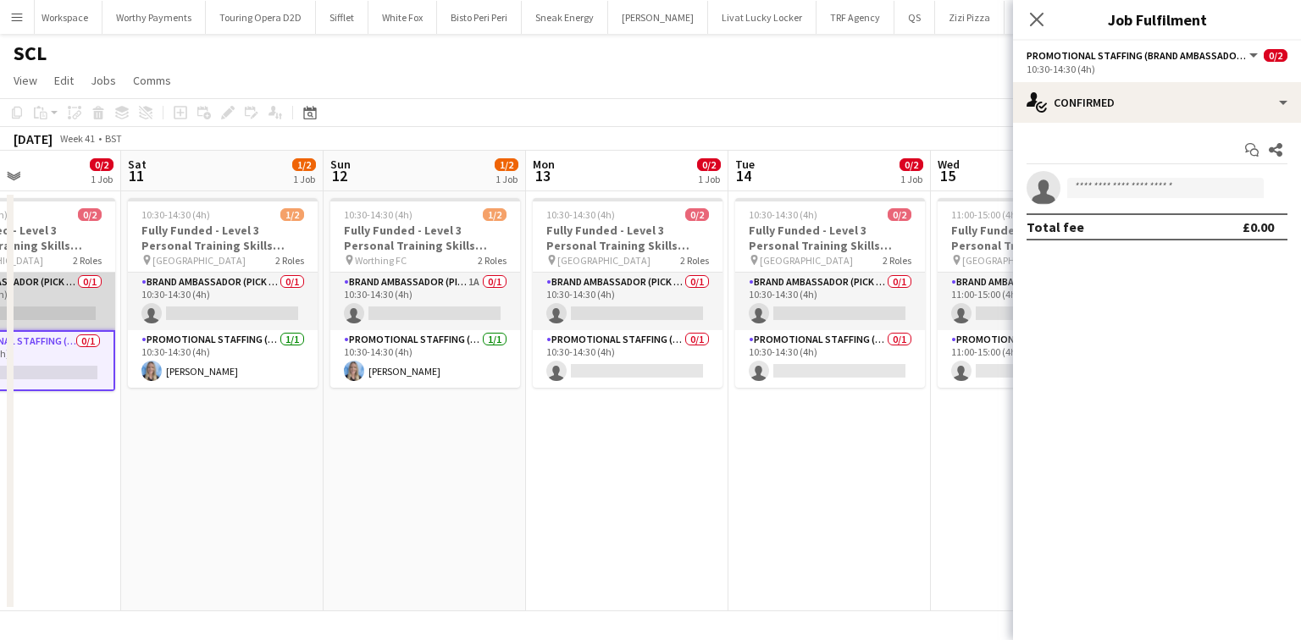
click at [88, 302] on app-card-role "Brand Ambassador (Pick up) 0/1 10:30-14:30 (4h) single-neutral-actions" at bounding box center [20, 302] width 190 height 58
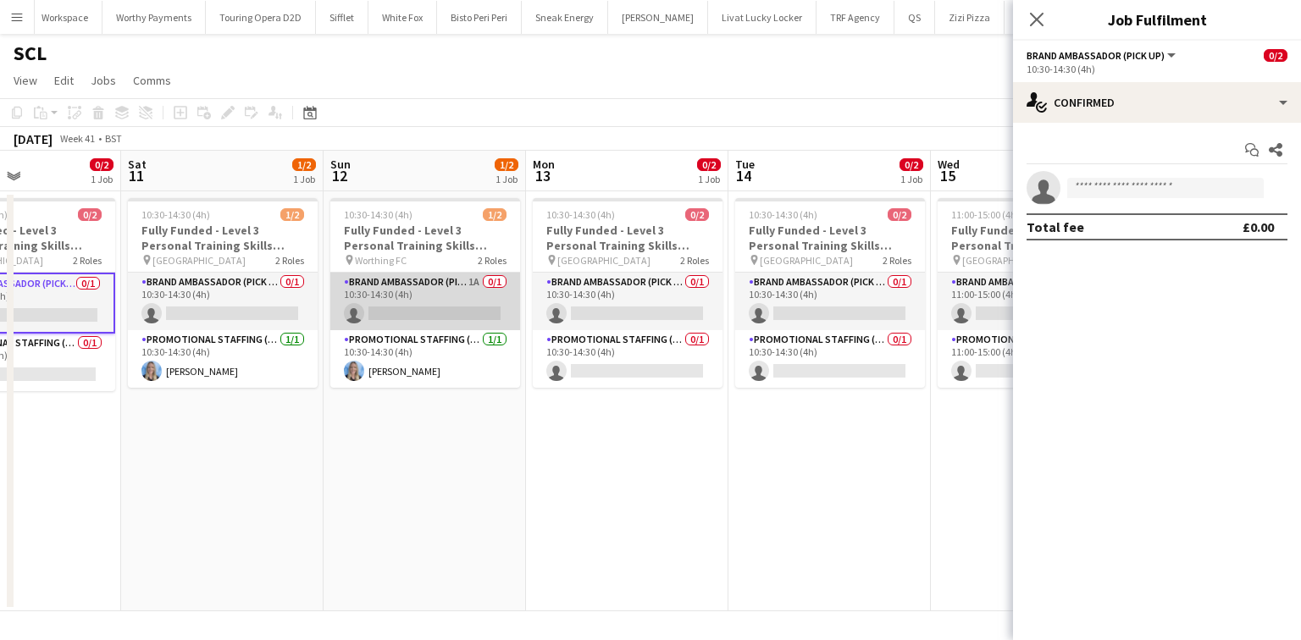
click at [468, 280] on app-card-role "Brand Ambassador (Pick up) 1A 0/1 10:30-14:30 (4h) single-neutral-actions" at bounding box center [425, 302] width 190 height 58
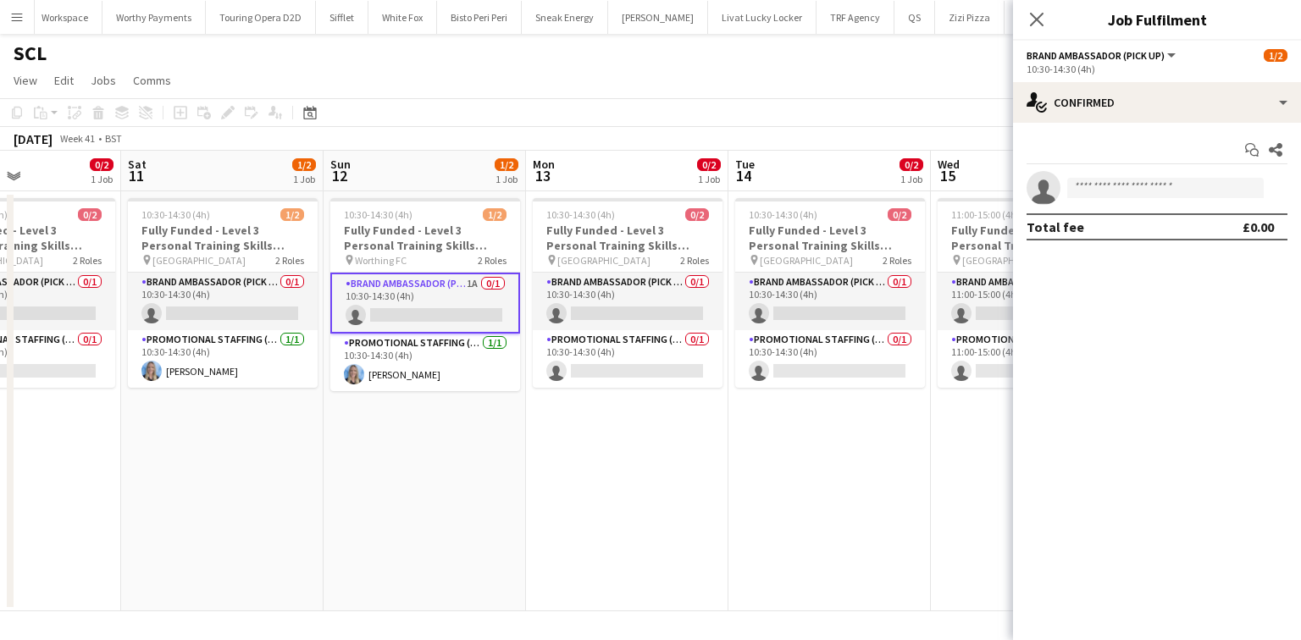
click at [740, 164] on span "Tue" at bounding box center [744, 164] width 19 height 15
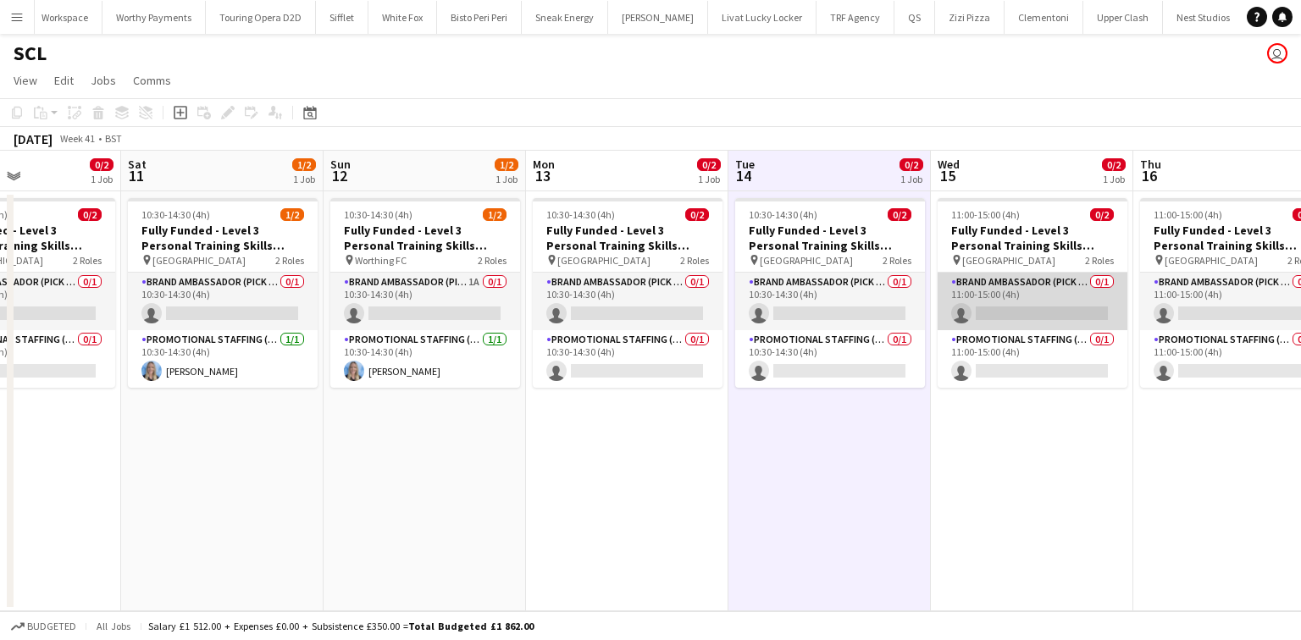
click at [1050, 296] on app-card-role "Brand Ambassador (Pick up) 0/1 11:00-15:00 (4h) single-neutral-actions" at bounding box center [1033, 302] width 190 height 58
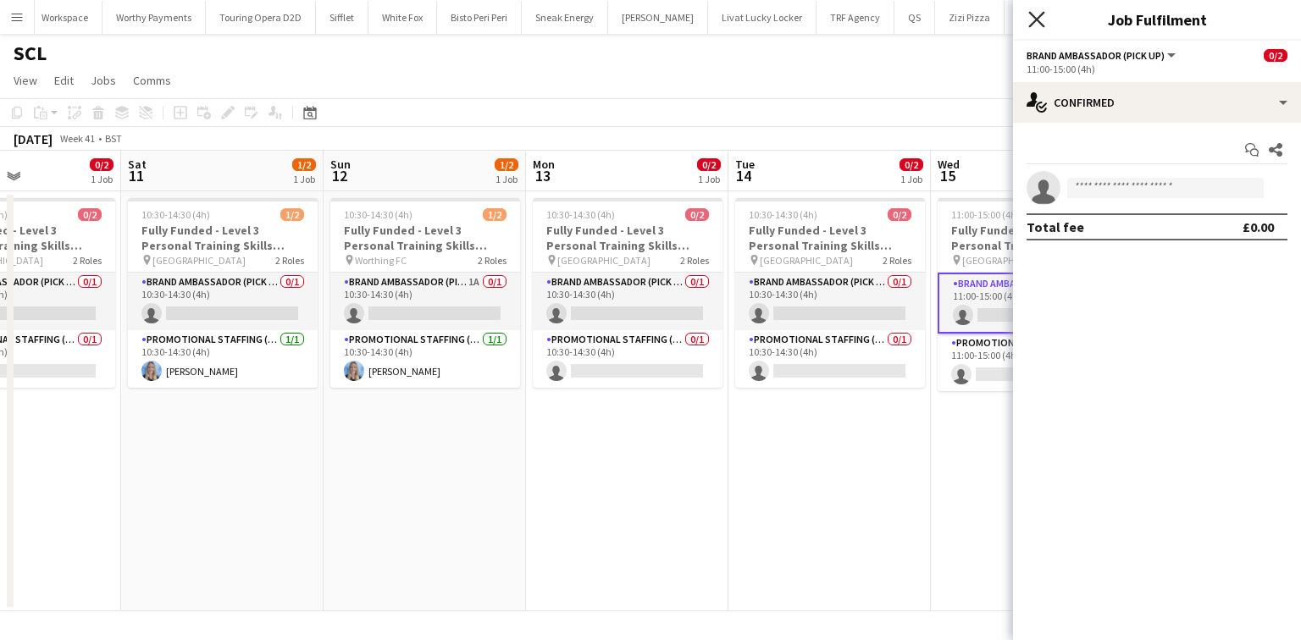
click at [1040, 22] on icon at bounding box center [1036, 19] width 16 height 16
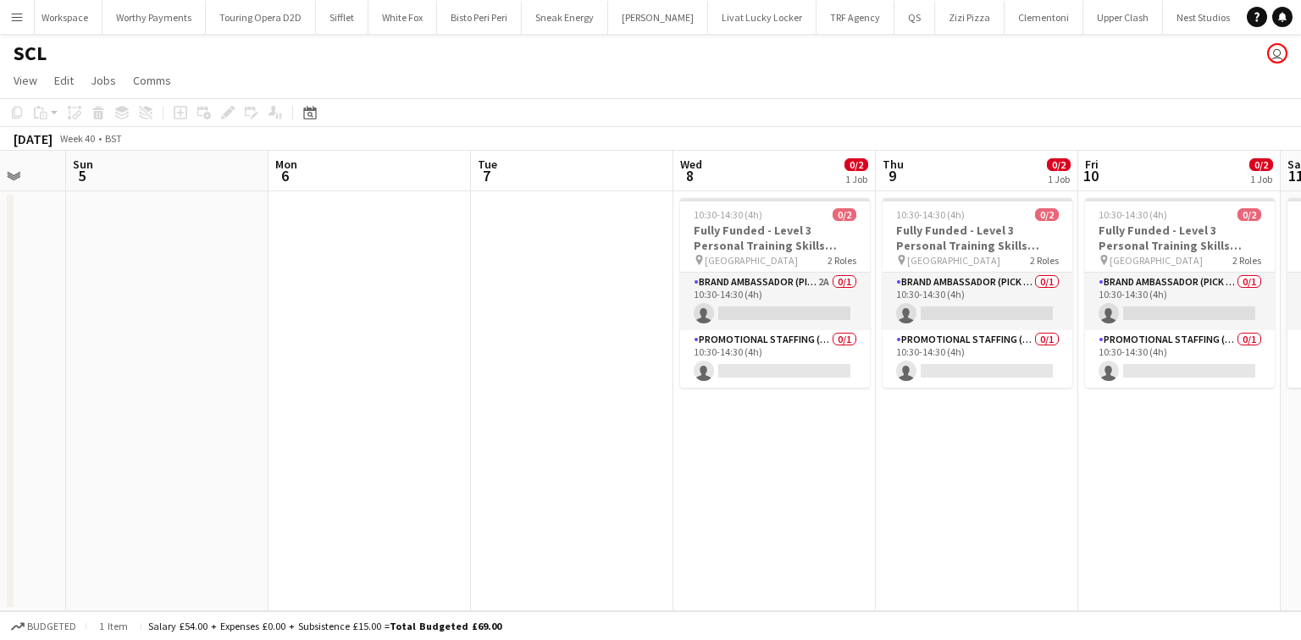
scroll to position [0, 540]
click at [771, 292] on app-card-role "Brand Ambassador (Pick up) 2A 0/1 10:30-14:30 (4h) single-neutral-actions" at bounding box center [776, 302] width 190 height 58
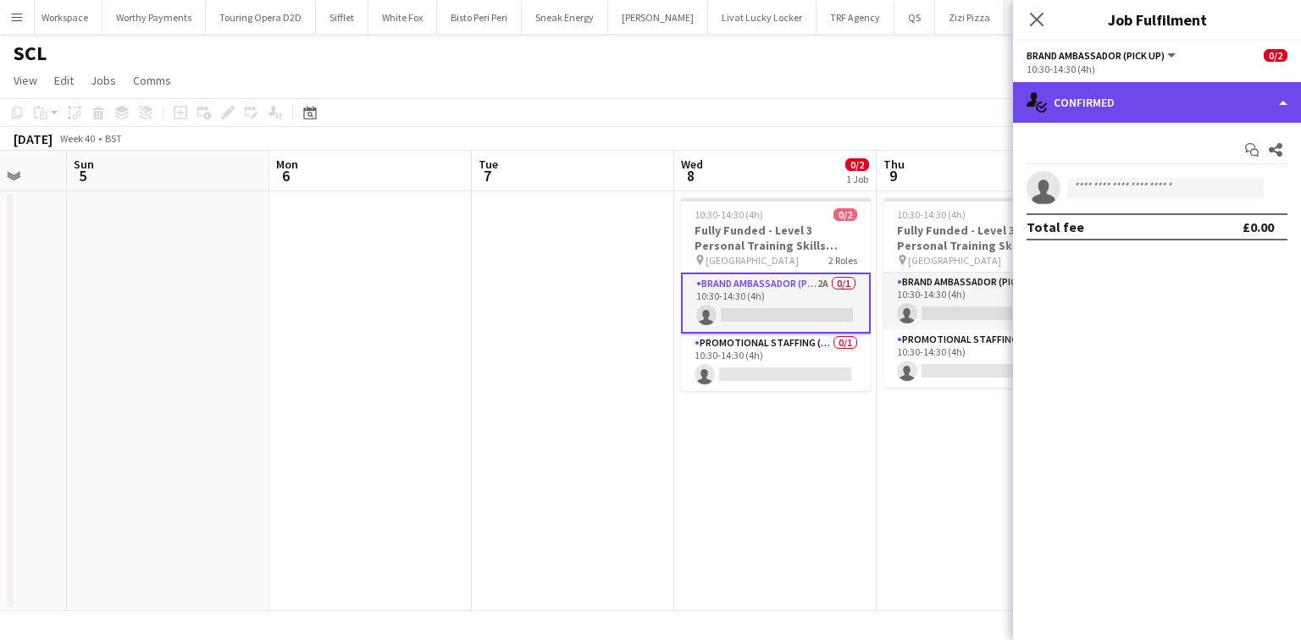
click at [1145, 108] on div "single-neutral-actions-check-2 Confirmed" at bounding box center [1157, 102] width 288 height 41
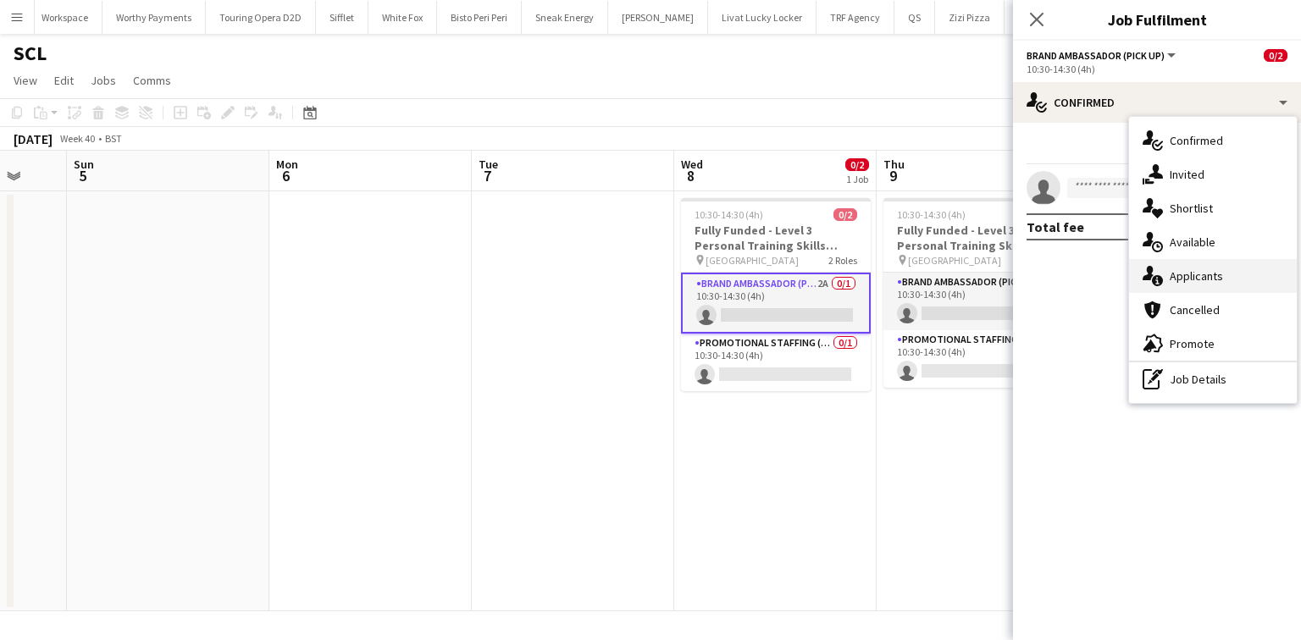
click at [1182, 269] on span "Applicants" at bounding box center [1196, 275] width 53 height 15
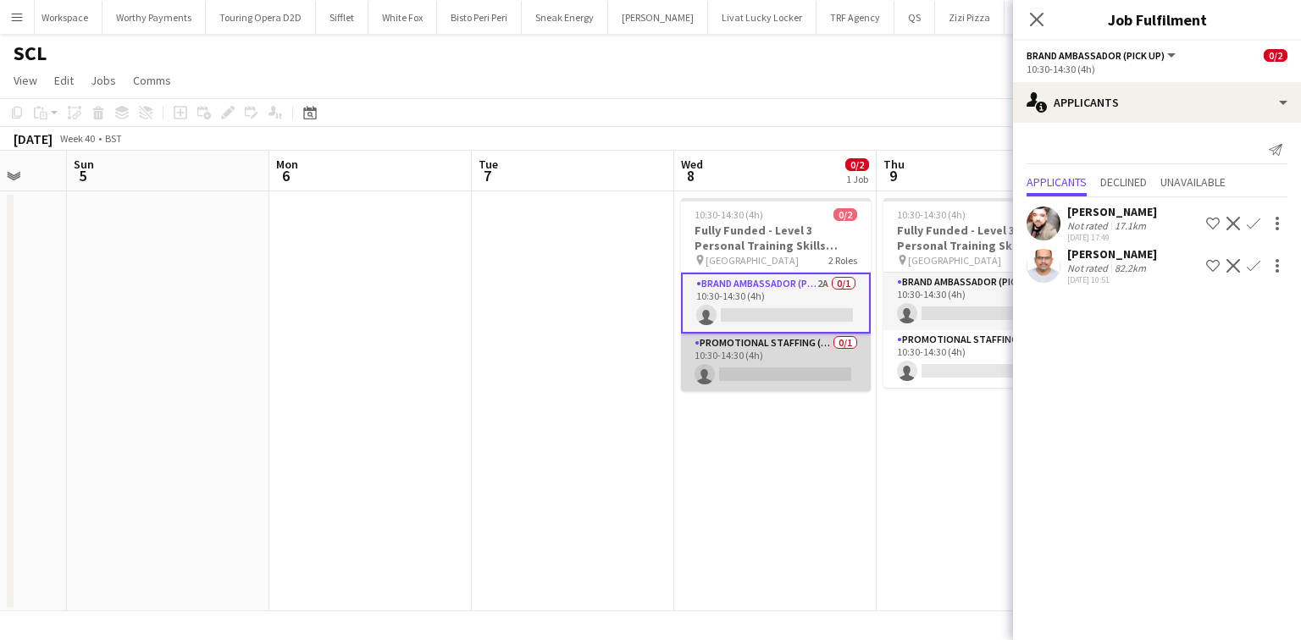
click at [796, 359] on app-card-role "Promotional Staffing (Brand Ambassadors) 0/1 10:30-14:30 (4h) single-neutral-ac…" at bounding box center [776, 363] width 190 height 58
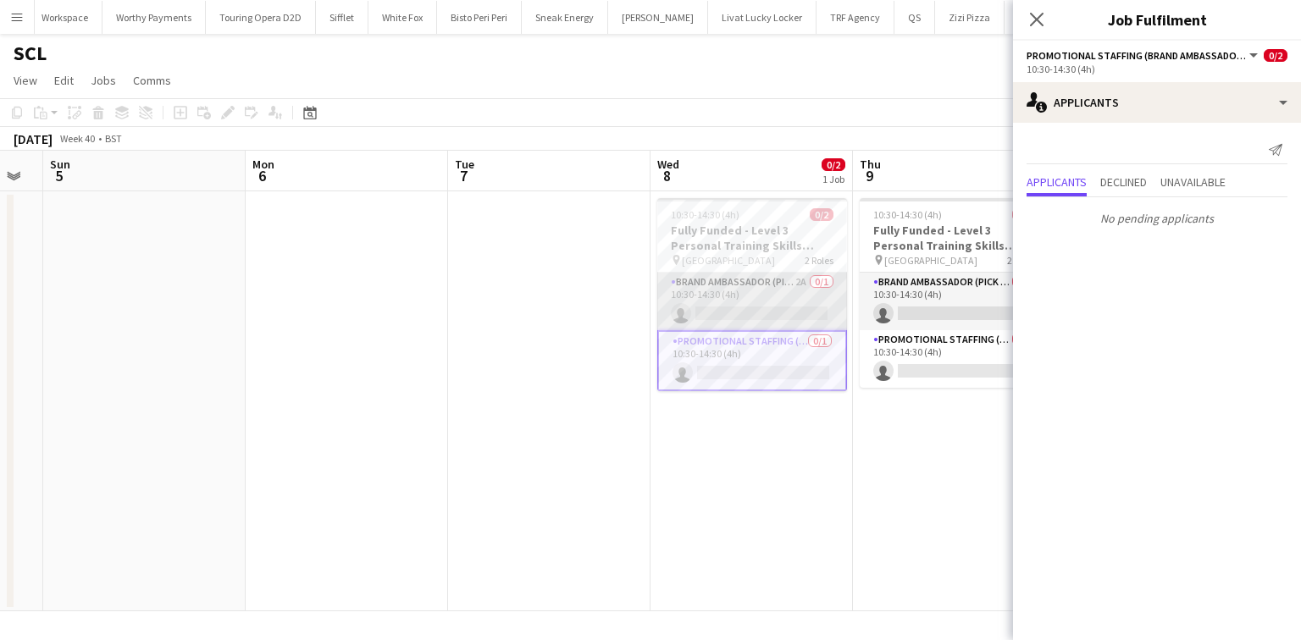
scroll to position [0, 565]
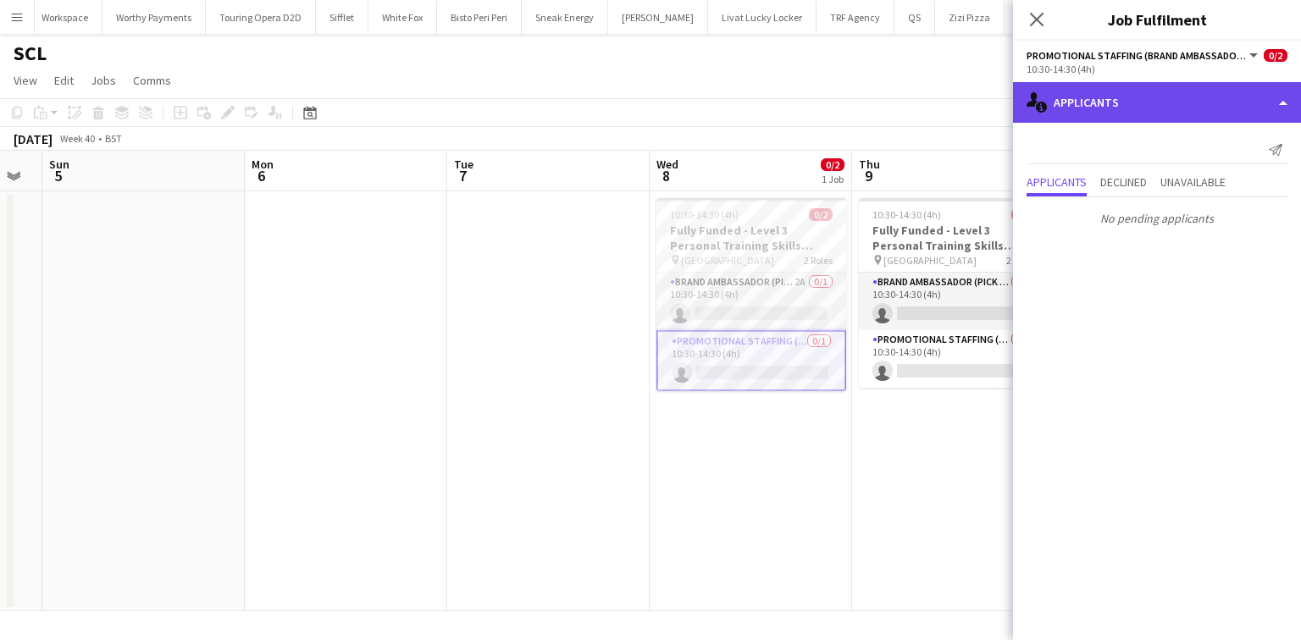
click at [1078, 112] on div "single-neutral-actions-information Applicants" at bounding box center [1157, 102] width 288 height 41
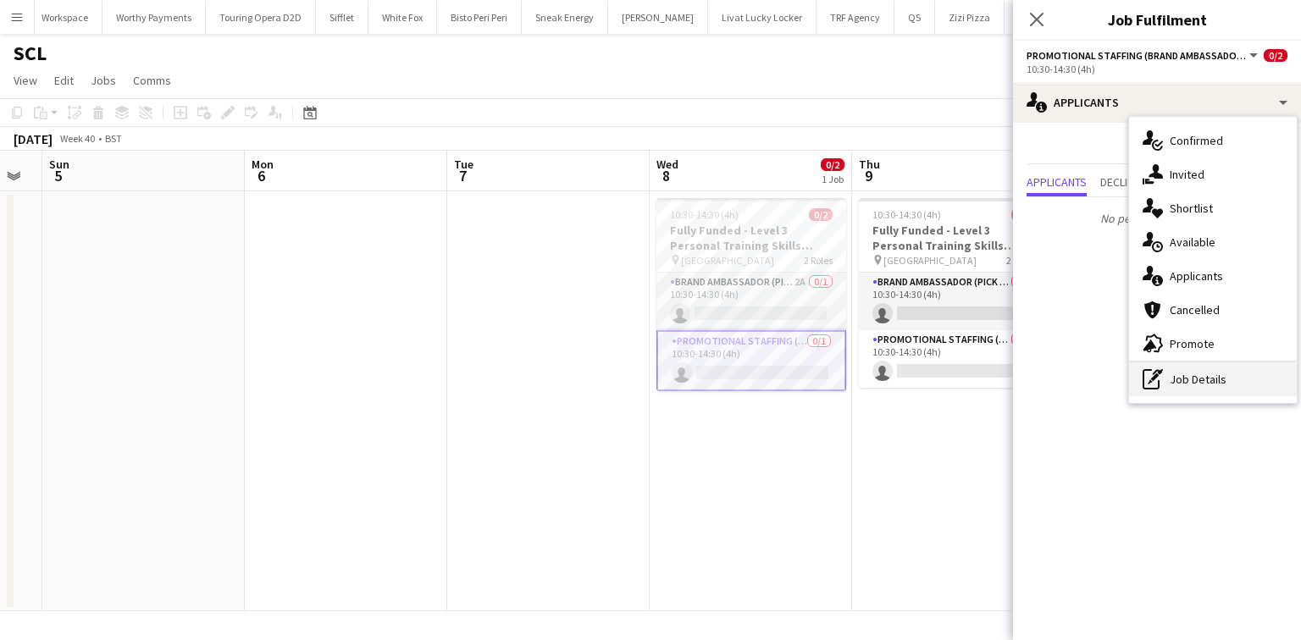
click at [1203, 383] on div "pen-write Job Details" at bounding box center [1213, 380] width 168 height 34
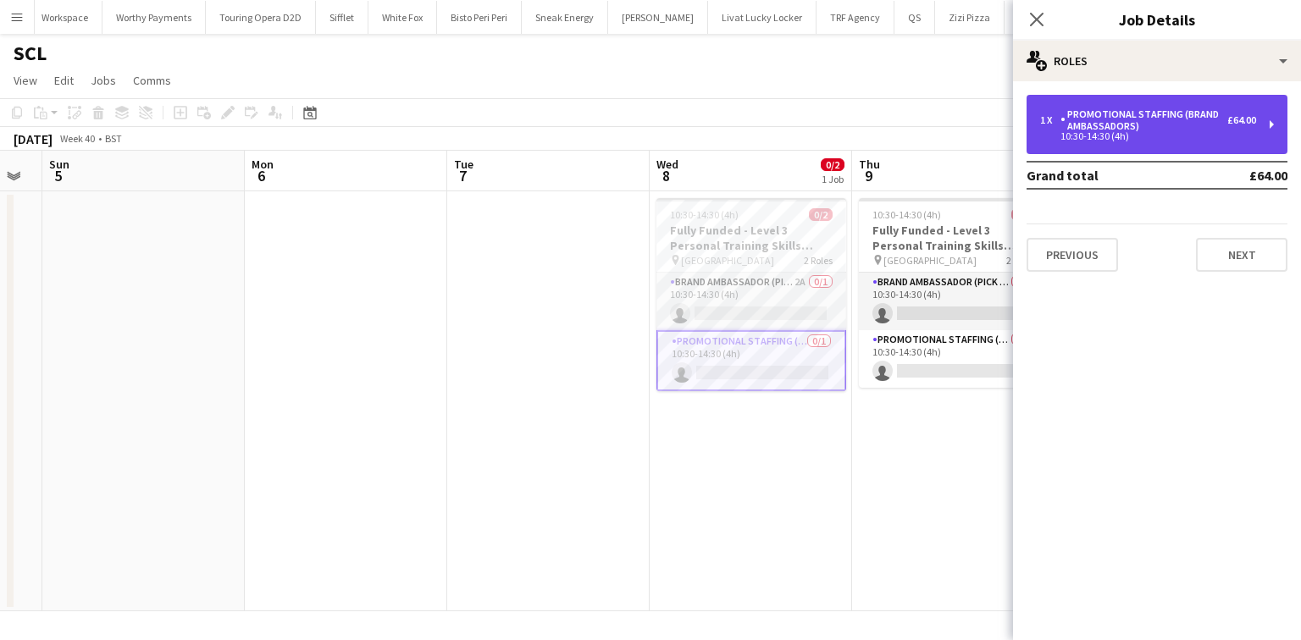
click at [1192, 112] on div "Promotional Staffing (Brand Ambassadors)" at bounding box center [1143, 120] width 167 height 24
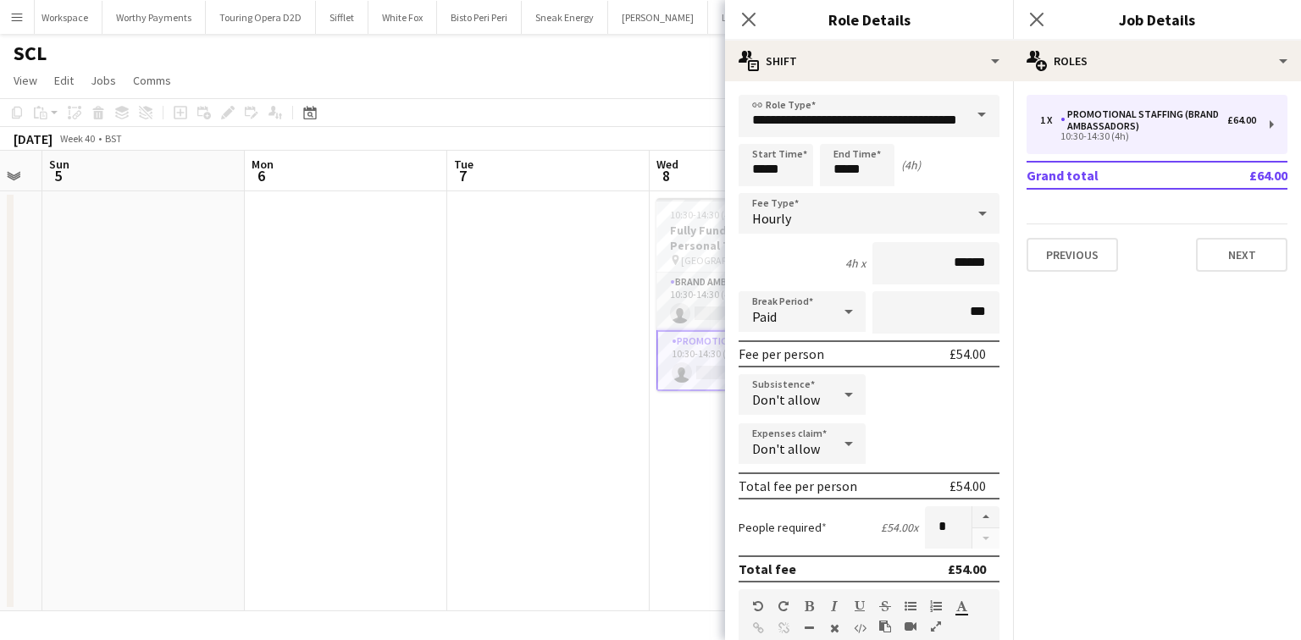
click at [819, 390] on div "Don't allow" at bounding box center [785, 394] width 93 height 41
click at [809, 426] on mat-option "Allow" at bounding box center [800, 441] width 122 height 42
click at [972, 387] on input "******" at bounding box center [935, 395] width 127 height 42
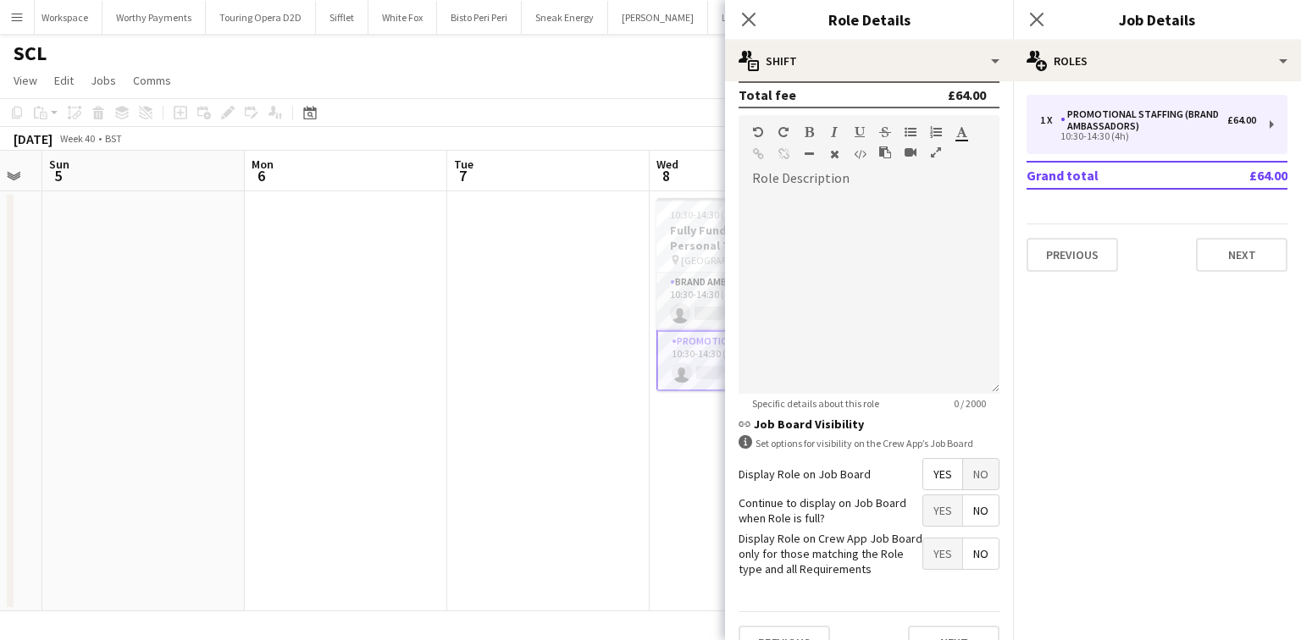
scroll to position [502, 0]
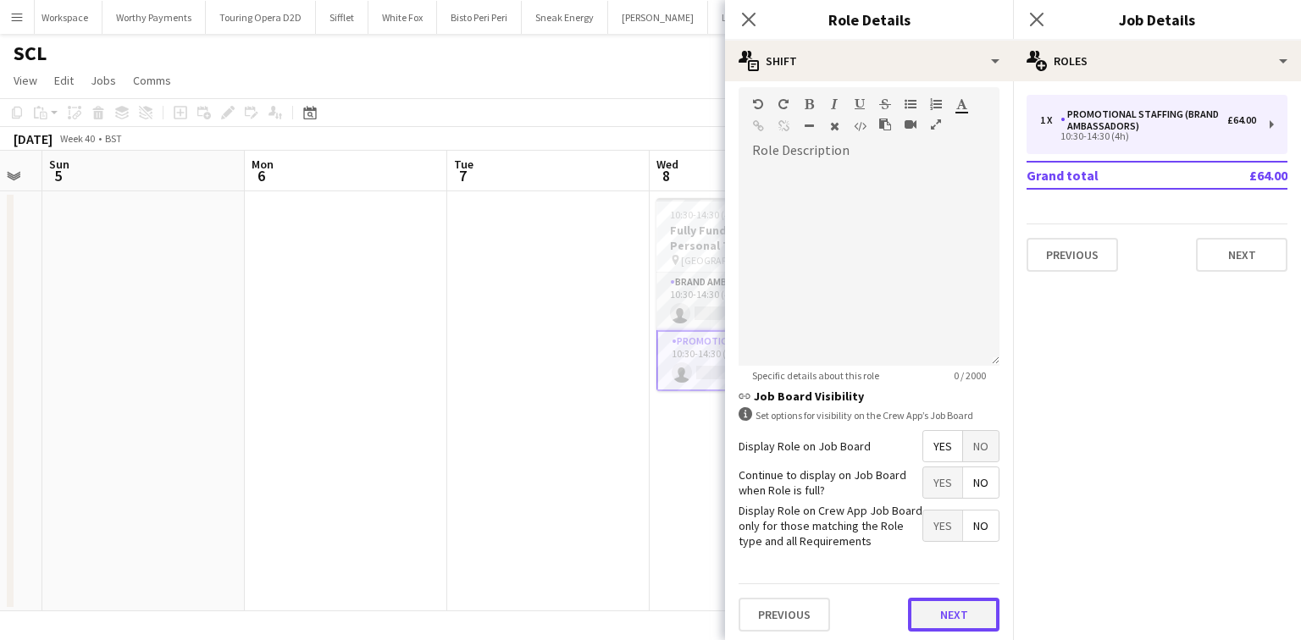
click at [955, 601] on button "Next" at bounding box center [953, 615] width 91 height 34
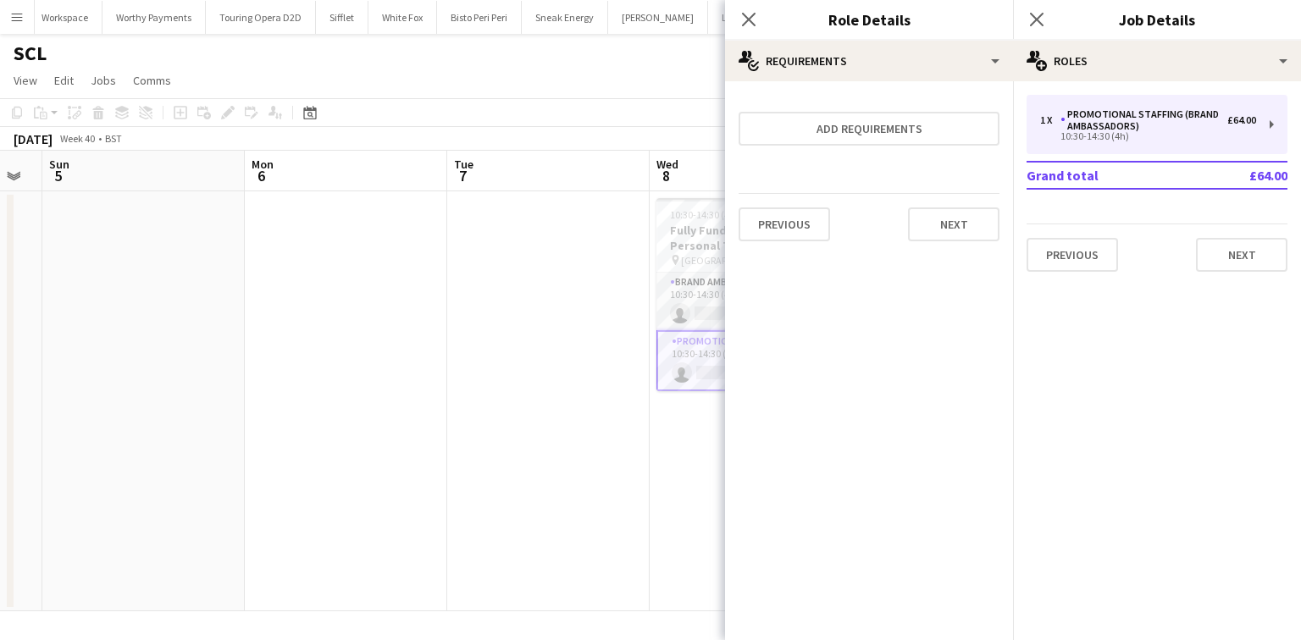
scroll to position [0, 0]
click at [937, 217] on button "Next" at bounding box center [953, 225] width 91 height 34
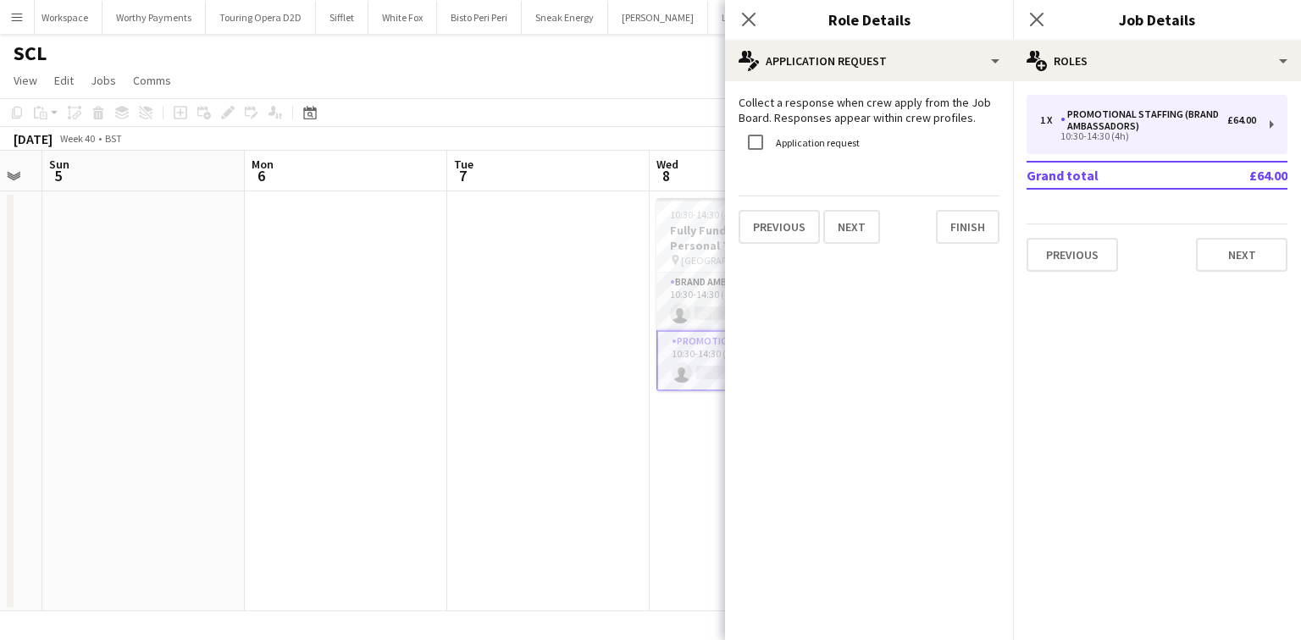
click at [752, 3] on div "Close pop-in" at bounding box center [748, 19] width 47 height 39
click at [755, 19] on icon "Close pop-in" at bounding box center [748, 19] width 16 height 16
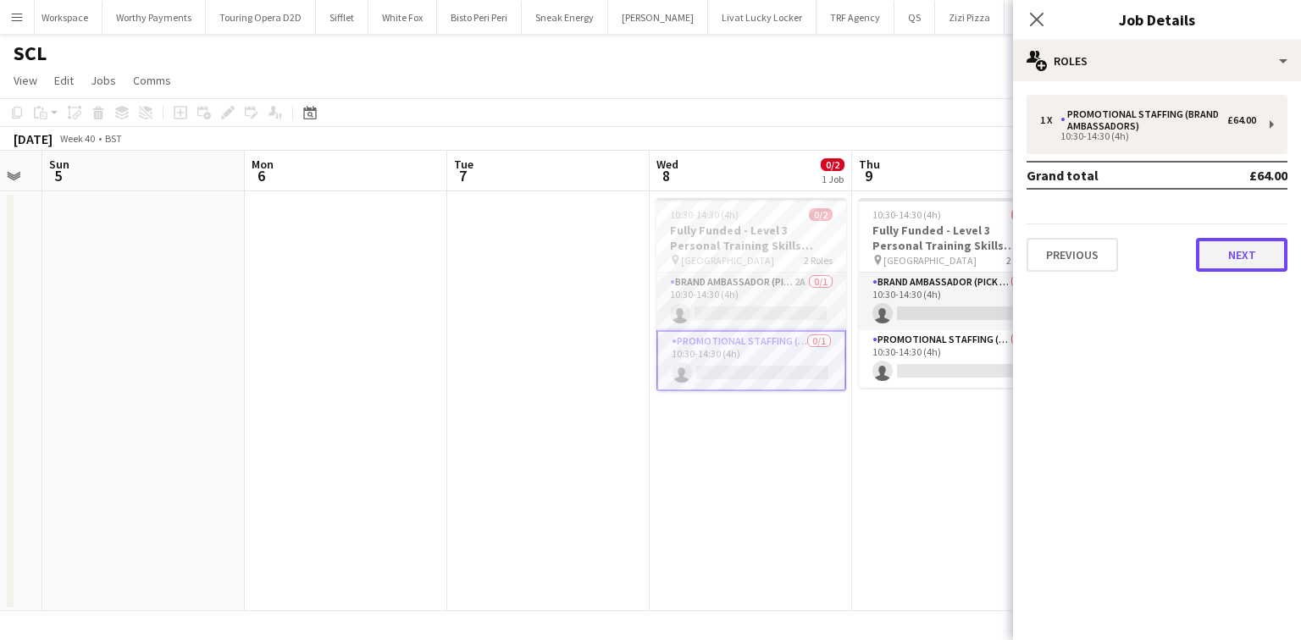
click at [1268, 252] on button "Next" at bounding box center [1241, 255] width 91 height 34
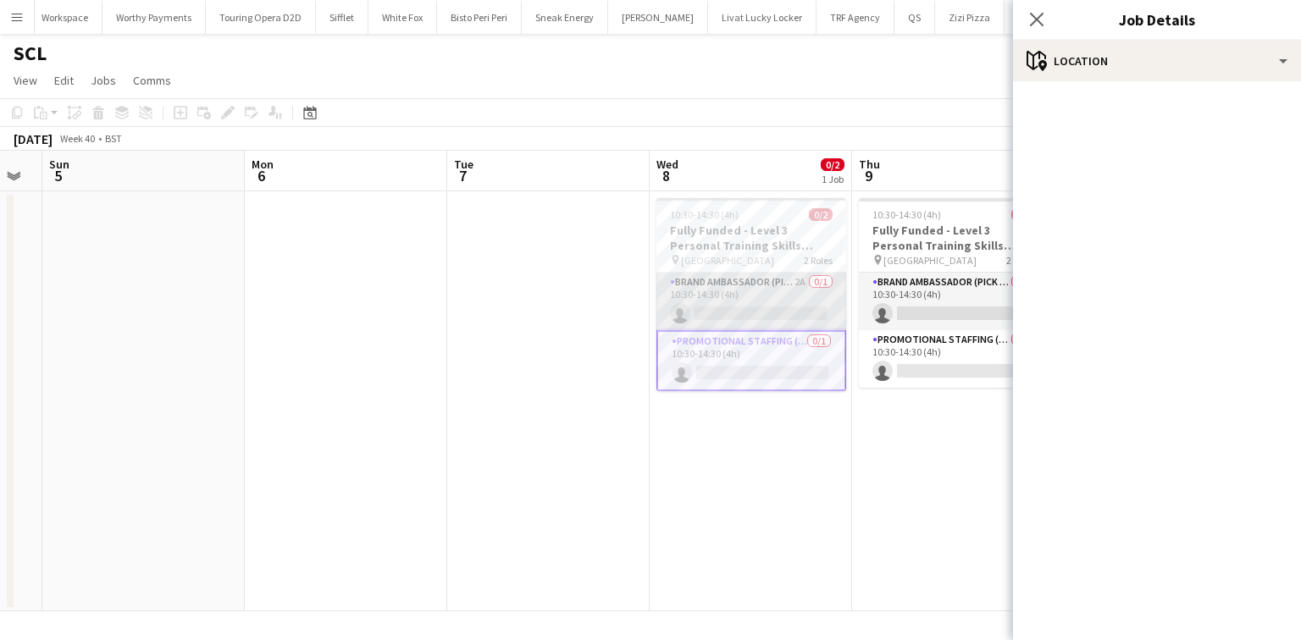
click at [800, 298] on app-card-role "Brand Ambassador (Pick up) 2A 0/1 10:30-14:30 (4h) single-neutral-actions" at bounding box center [751, 302] width 190 height 58
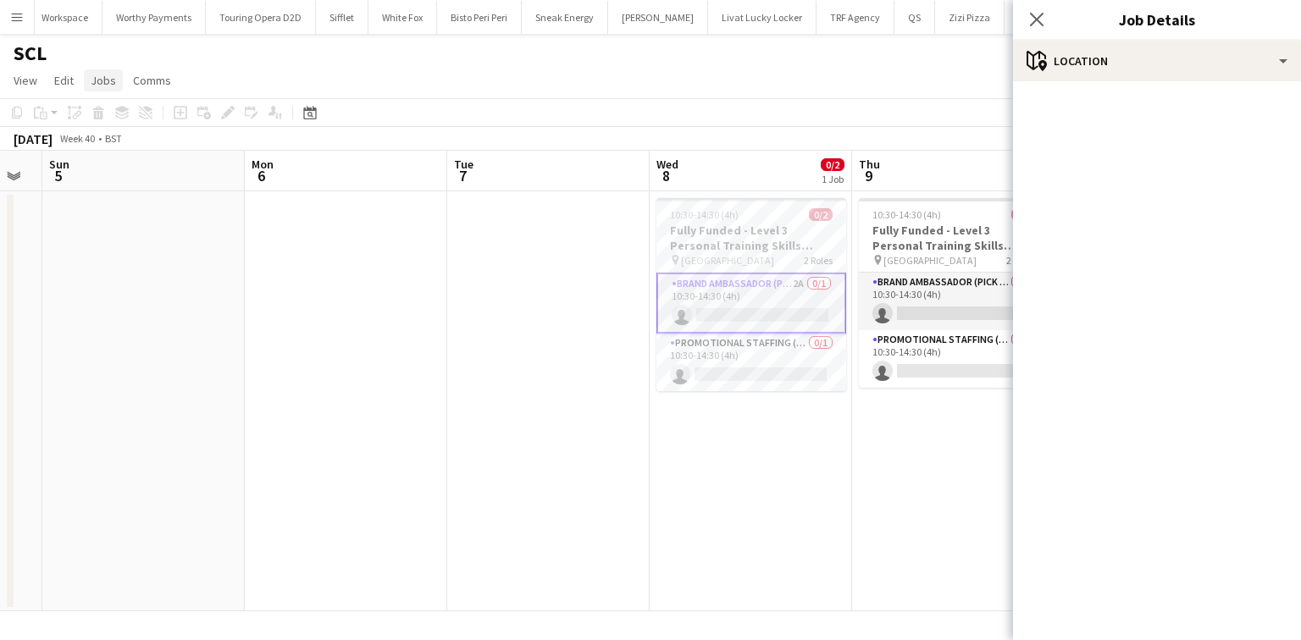
click at [109, 85] on span "Jobs" at bounding box center [103, 80] width 25 height 15
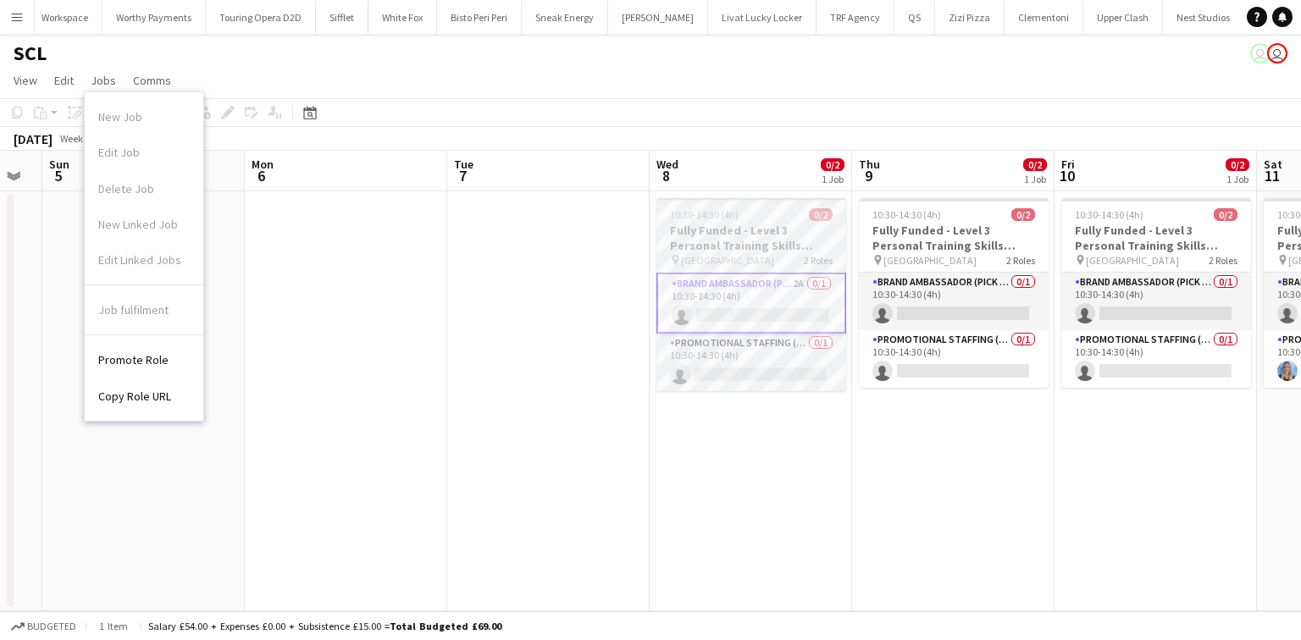
click at [753, 272] on div "Brand Ambassador (Pick up) 2A 0/1 10:30-14:30 (4h) single-neutral-actions Promo…" at bounding box center [751, 331] width 190 height 119
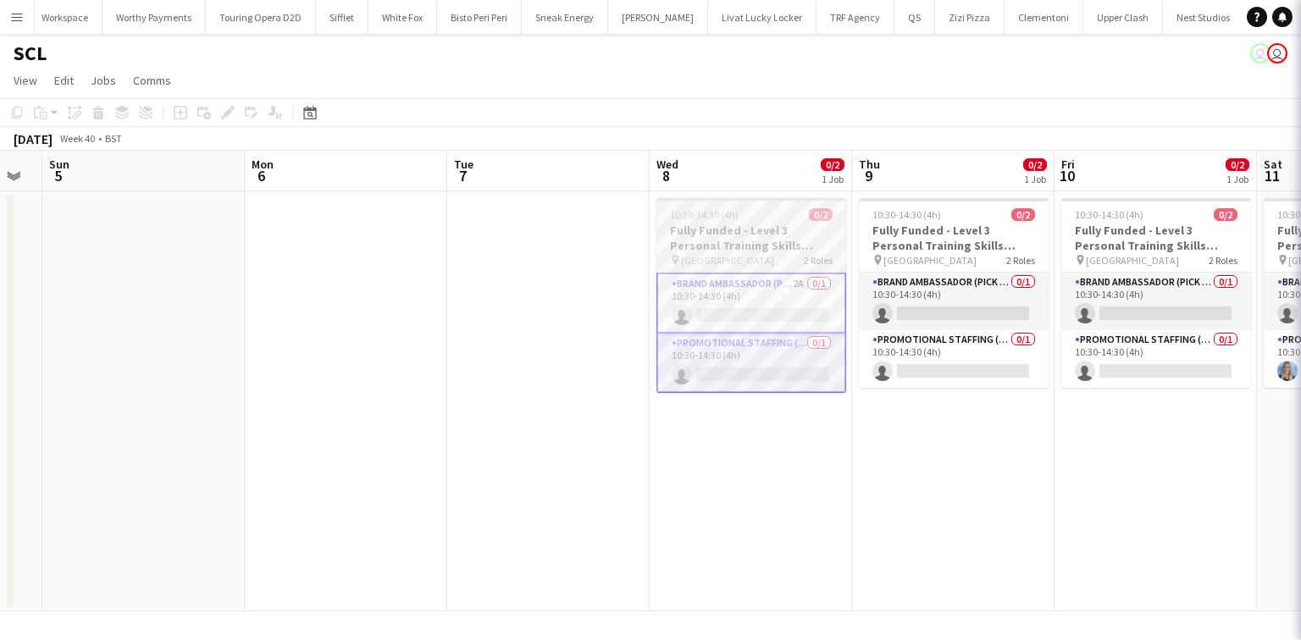
click at [732, 231] on h3 "Fully Funded - Level 3 Personal Training Skills Bootcamp" at bounding box center [751, 238] width 190 height 30
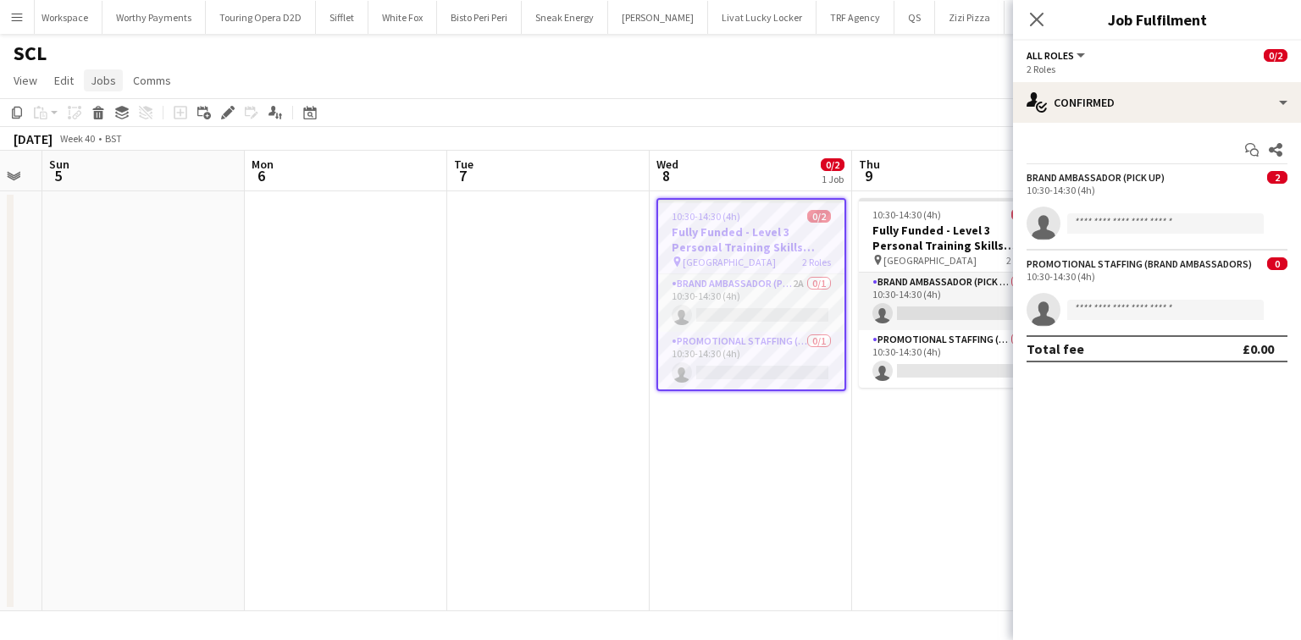
click at [91, 78] on span "Jobs" at bounding box center [103, 80] width 25 height 15
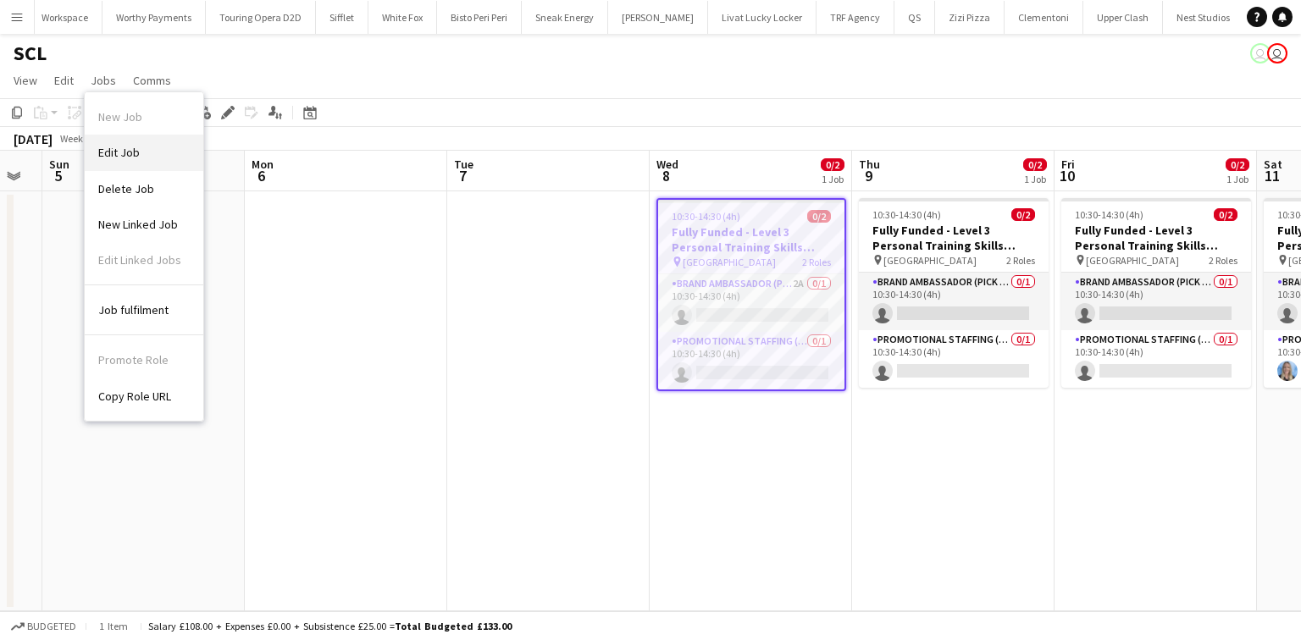
click at [133, 153] on span "Edit Job" at bounding box center [119, 152] width 42 height 15
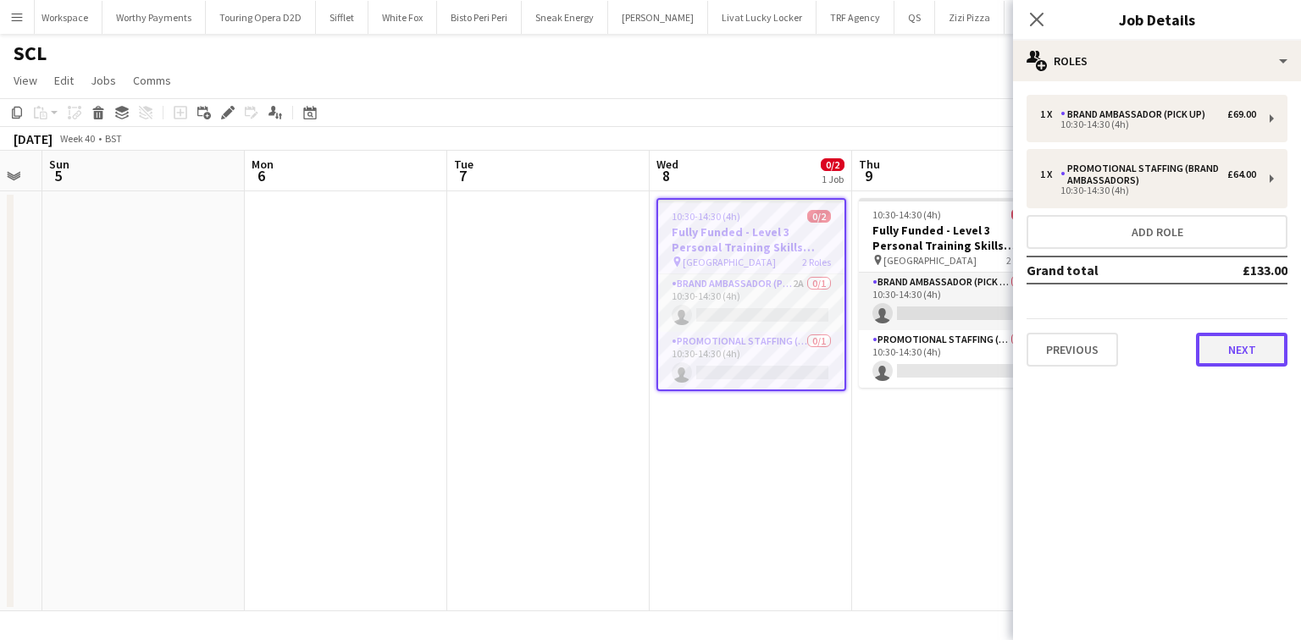
click at [1246, 345] on button "Next" at bounding box center [1241, 350] width 91 height 34
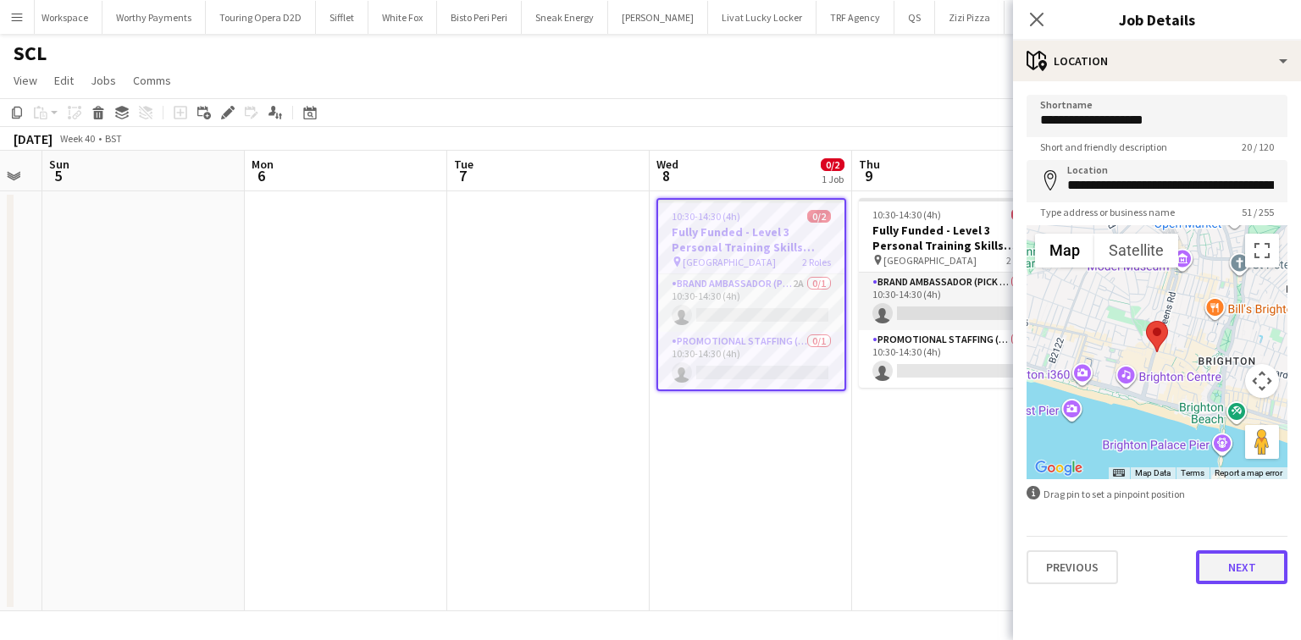
click at [1220, 567] on button "Next" at bounding box center [1241, 568] width 91 height 34
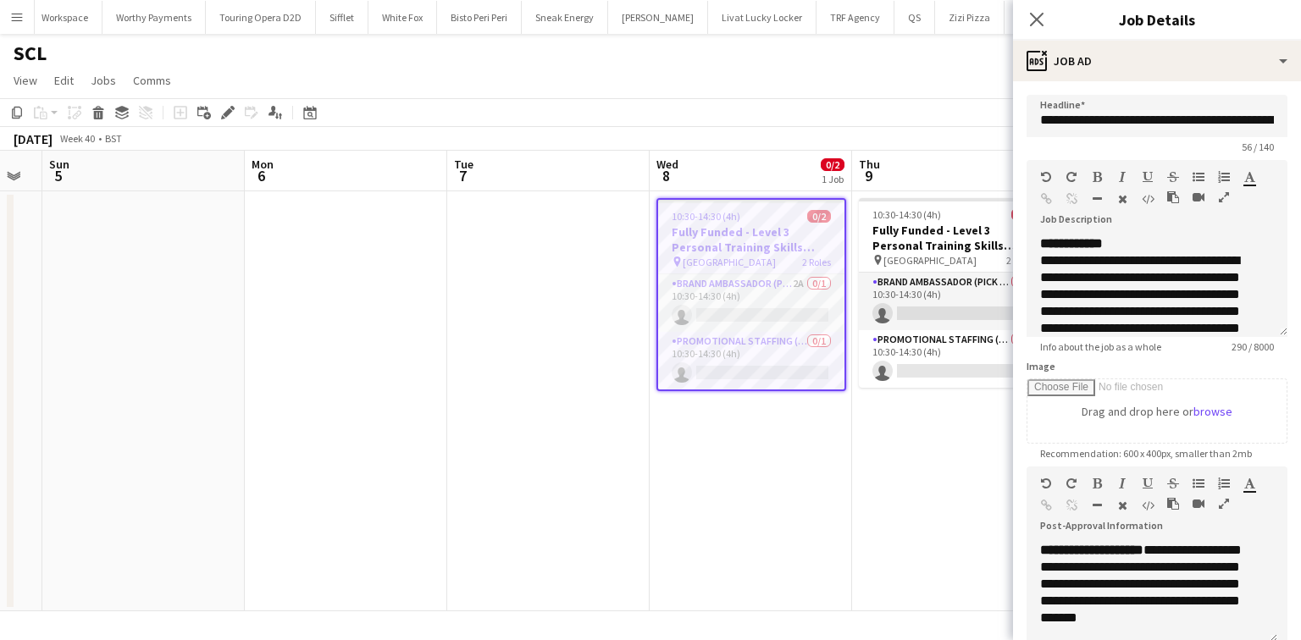
scroll to position [195, 0]
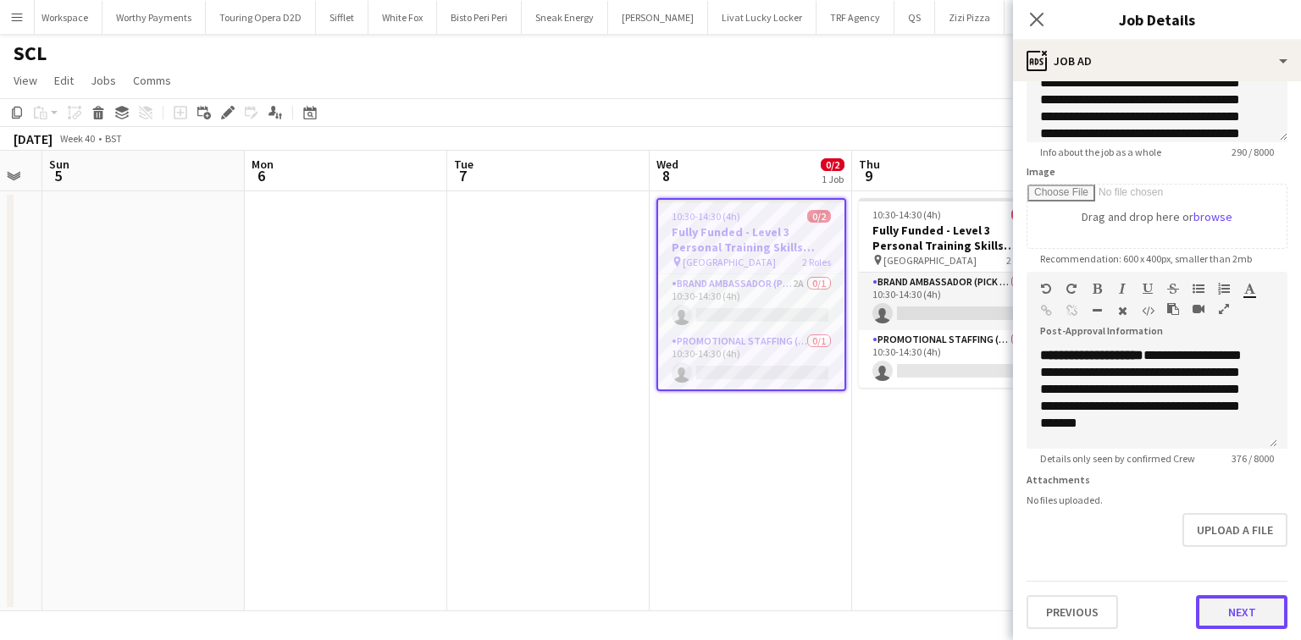
click at [1223, 611] on button "Next" at bounding box center [1241, 612] width 91 height 34
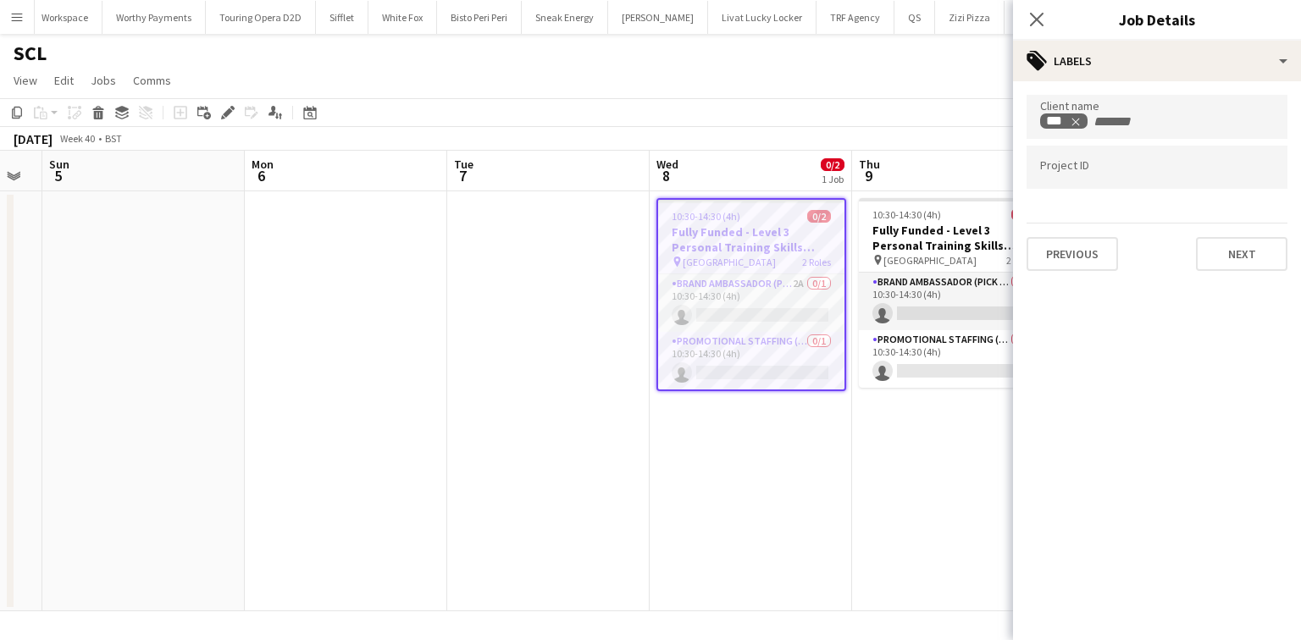
scroll to position [0, 0]
click at [1062, 253] on button "Previous" at bounding box center [1072, 254] width 91 height 34
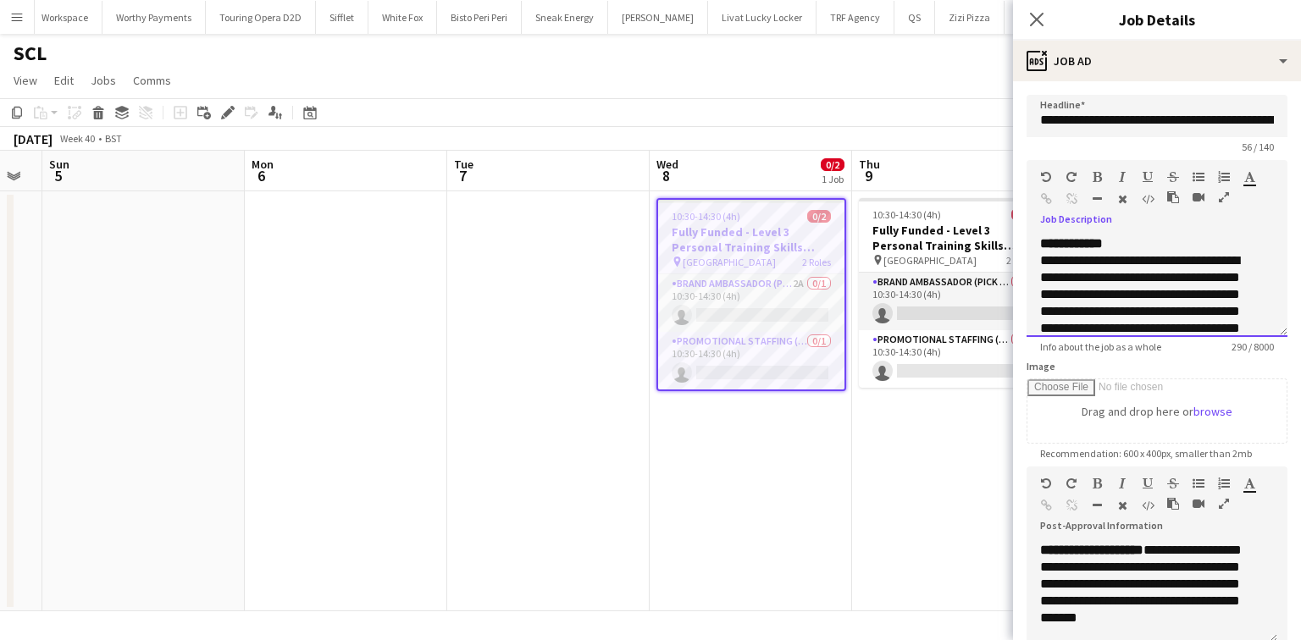
click at [1061, 252] on div "**********" at bounding box center [1157, 280] width 261 height 113
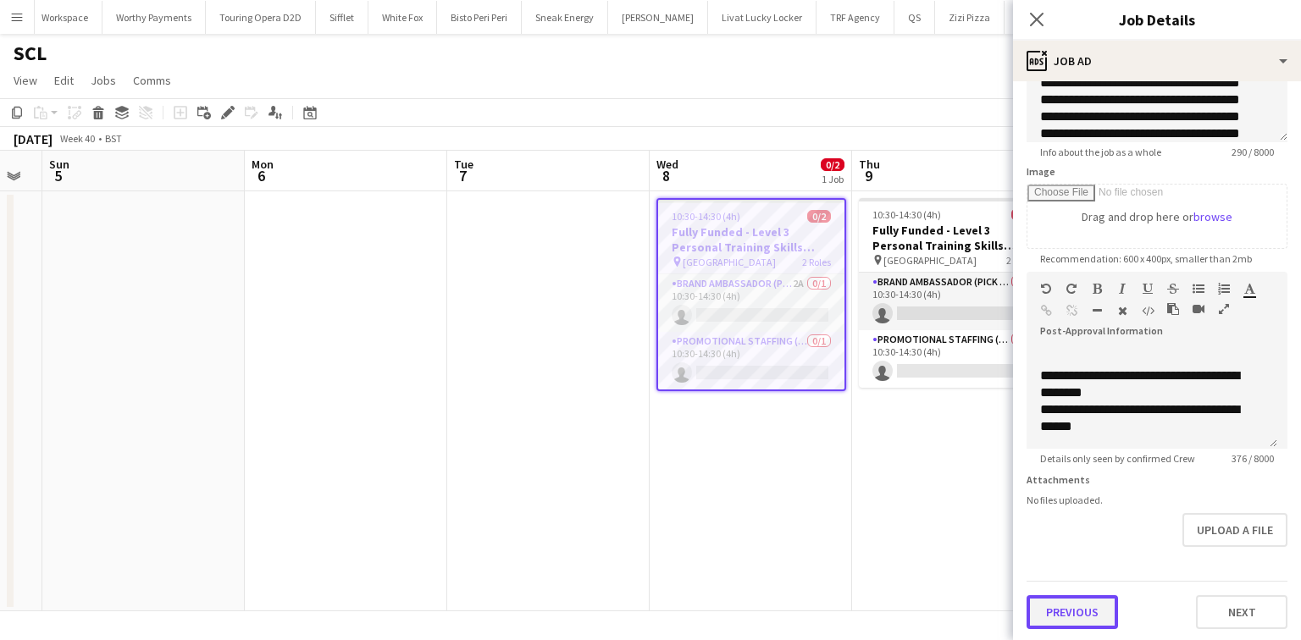
scroll to position [196, 0]
click at [1054, 595] on button "Previous" at bounding box center [1072, 612] width 91 height 34
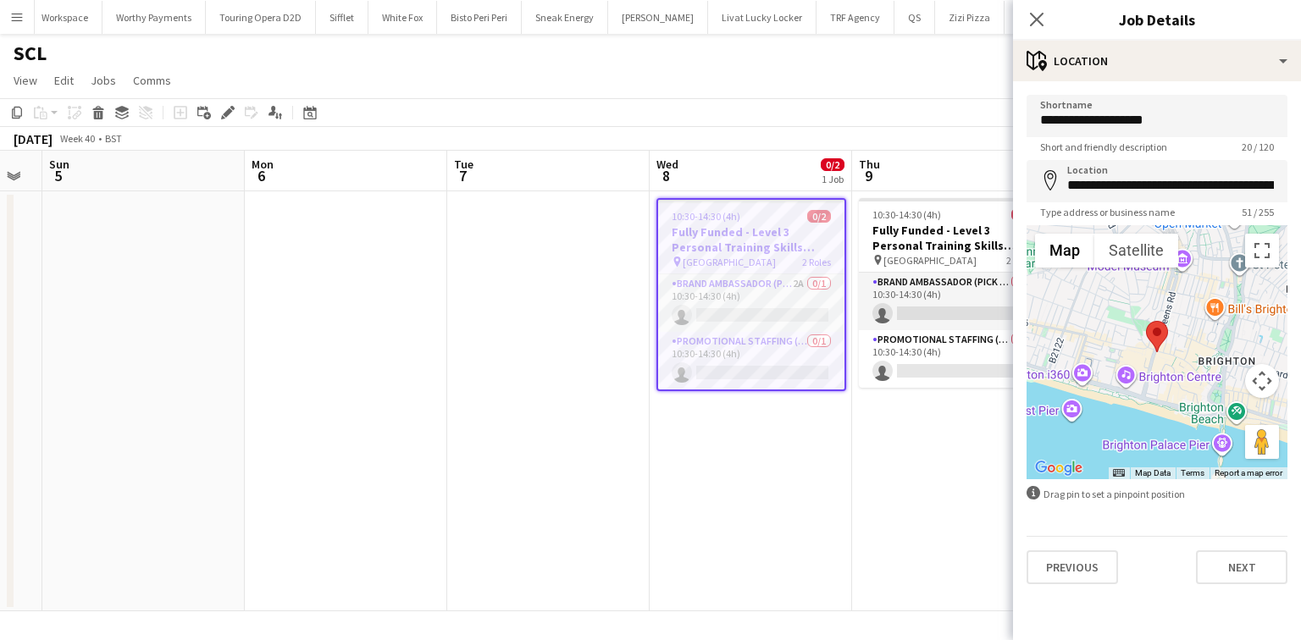
click at [1047, 587] on div "**********" at bounding box center [1157, 339] width 288 height 517
click at [1053, 573] on button "Previous" at bounding box center [1072, 568] width 91 height 34
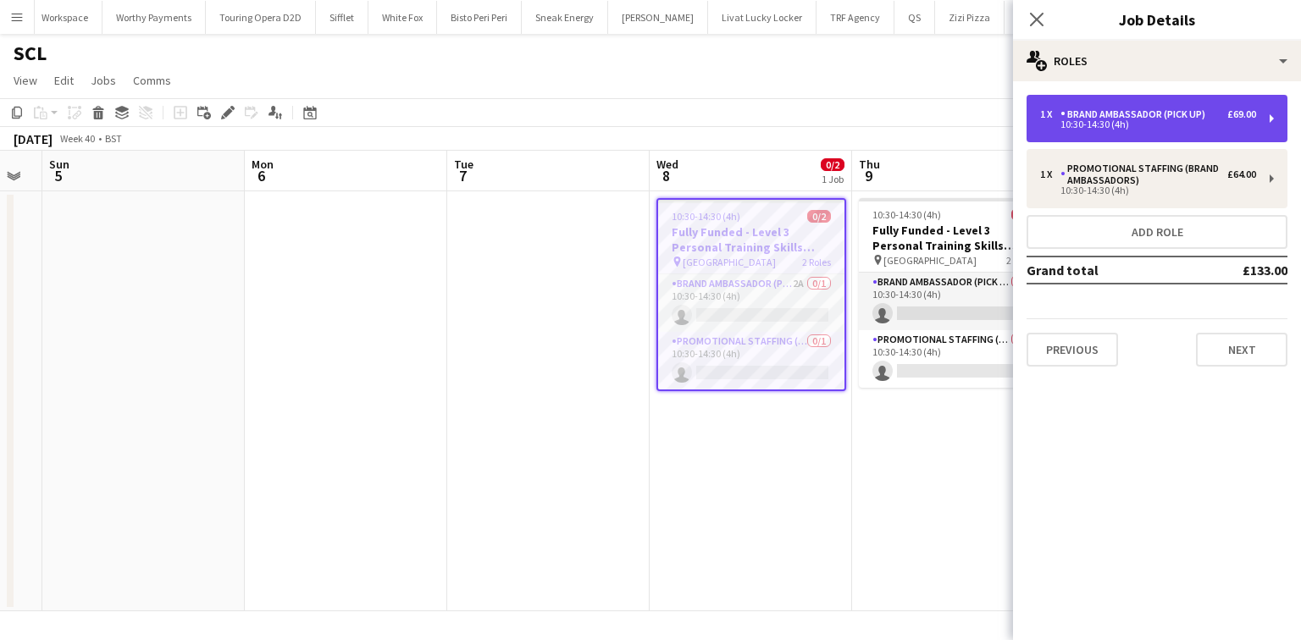
click at [1150, 132] on div "1 x Brand Ambassador (Pick up) £69.00 10:30-14:30 (4h)" at bounding box center [1157, 118] width 261 height 47
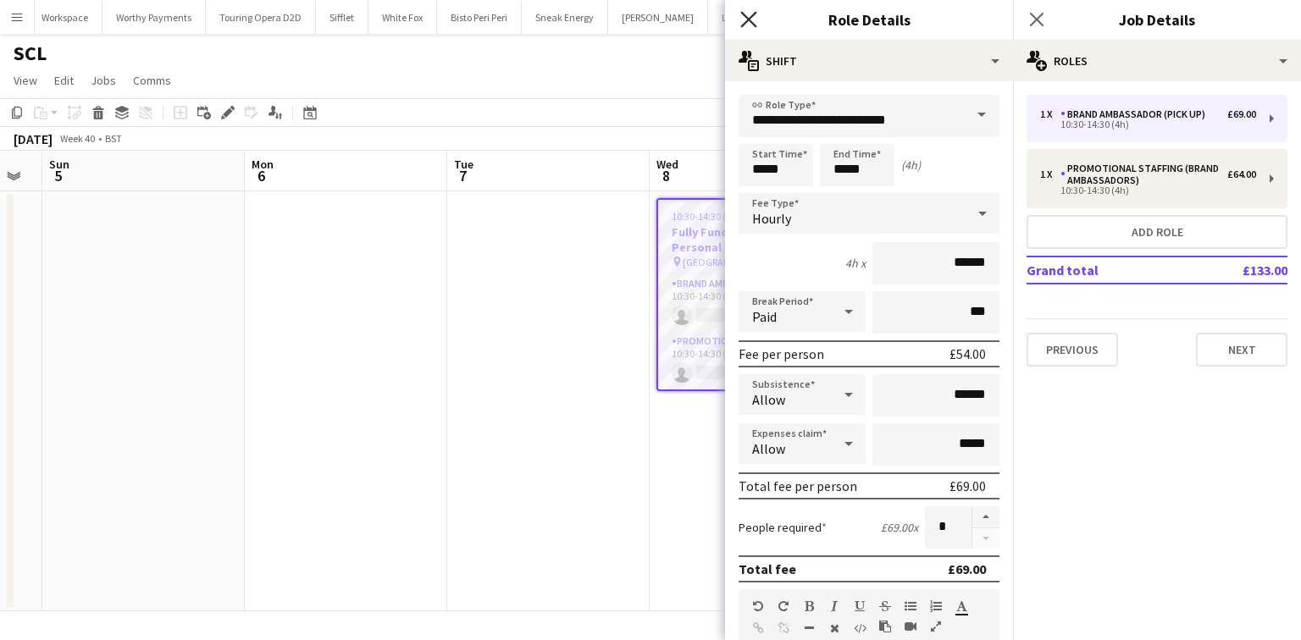
click at [752, 17] on icon at bounding box center [748, 19] width 16 height 16
